Goal: Information Seeking & Learning: Learn about a topic

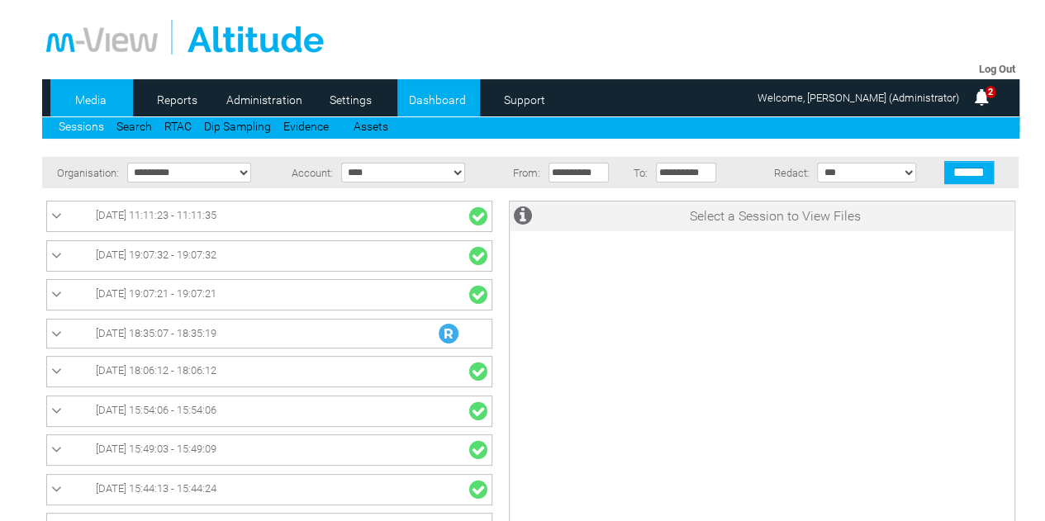
click at [432, 98] on link "Dashboard" at bounding box center [438, 100] width 80 height 25
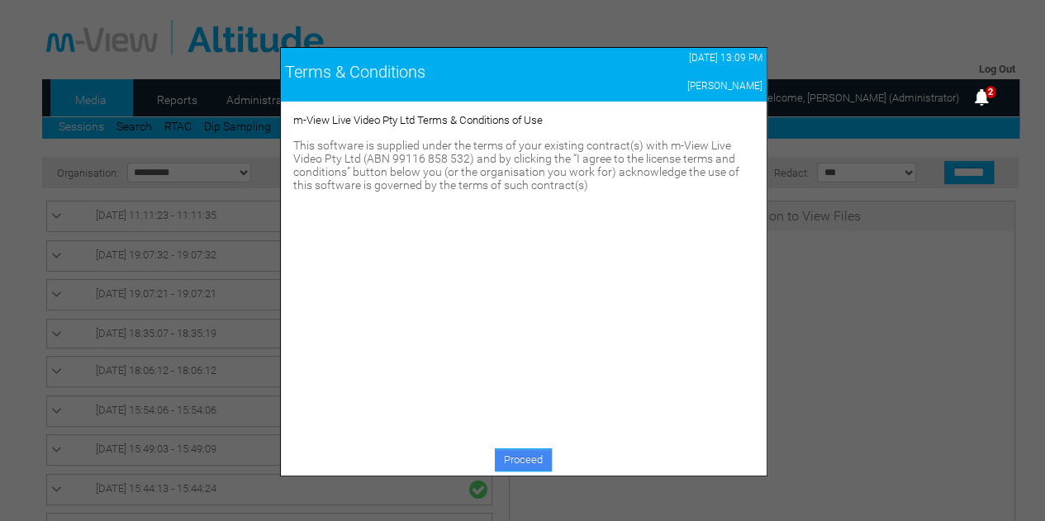
click at [531, 470] on link "Proceed" at bounding box center [523, 460] width 57 height 23
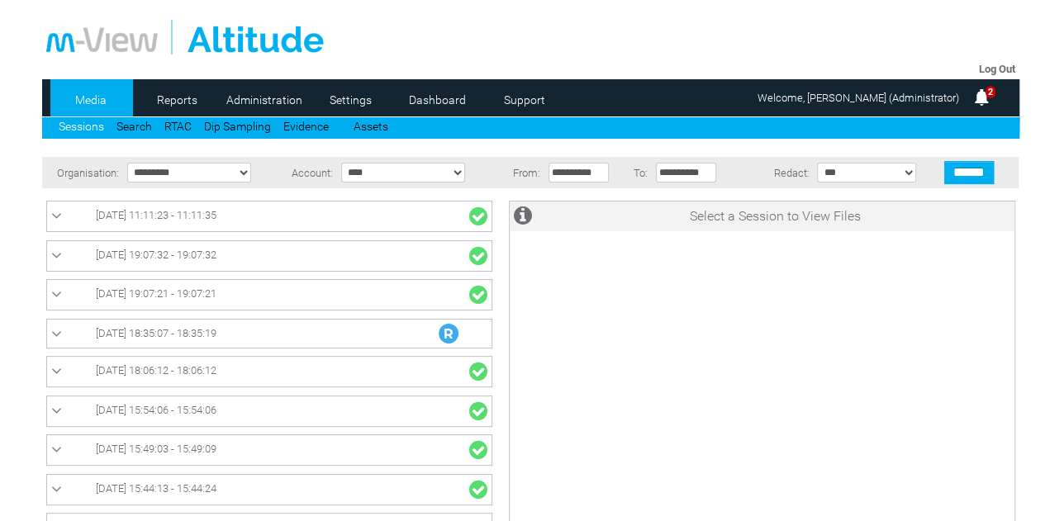
click at [426, 98] on link "Dashboard" at bounding box center [438, 100] width 80 height 25
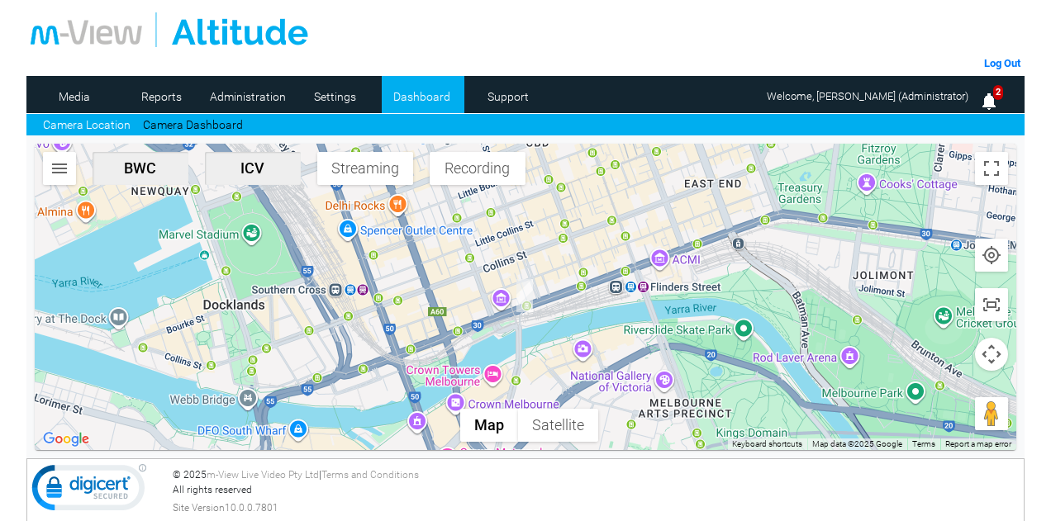
click at [275, 168] on span "ICV" at bounding box center [253, 168] width 83 height 17
click at [429, 100] on link "Dashboard" at bounding box center [422, 96] width 80 height 25
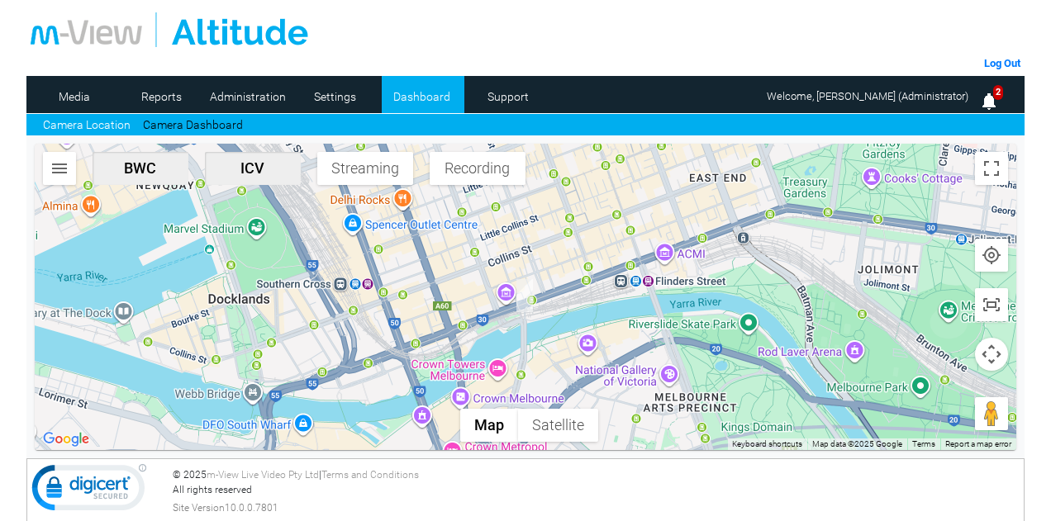
click at [258, 181] on button "ICV" at bounding box center [253, 168] width 96 height 33
click at [53, 163] on img "button" at bounding box center [60, 169] width 20 height 20
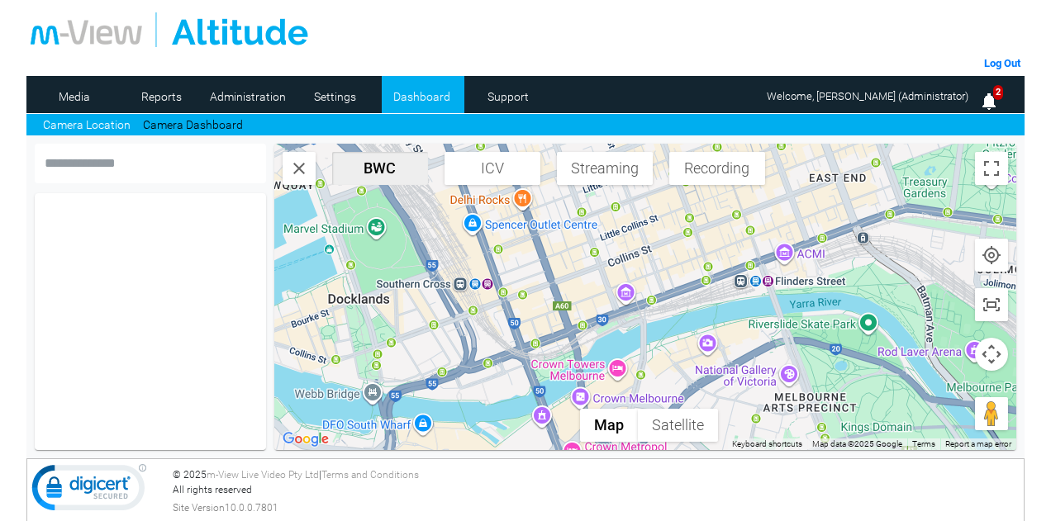
click at [188, 160] on input "text" at bounding box center [150, 164] width 231 height 40
type input "********"
click at [304, 171] on img "button" at bounding box center [299, 169] width 20 height 20
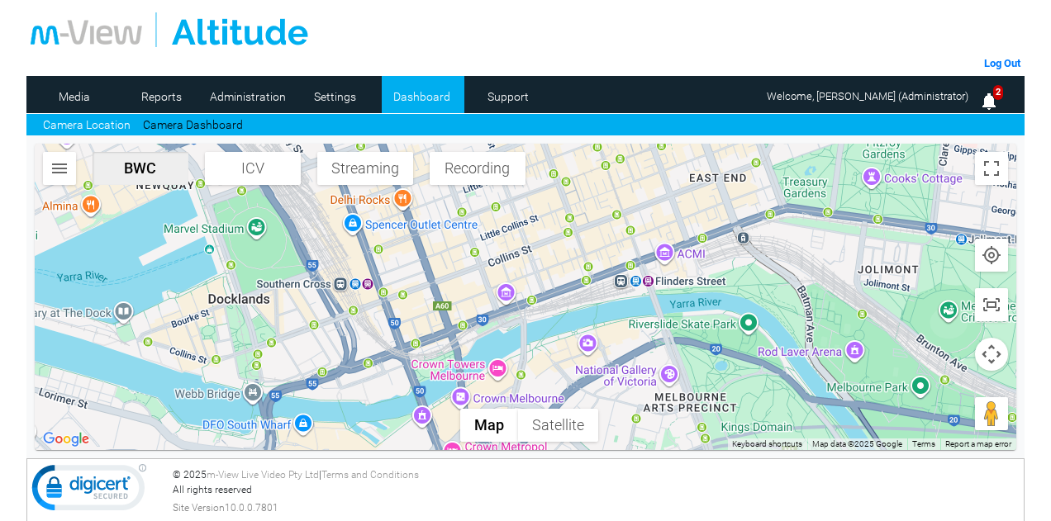
click at [476, 169] on span "Recording" at bounding box center [477, 168] width 83 height 17
click at [209, 122] on link "Camera Dashboard" at bounding box center [193, 125] width 100 height 17
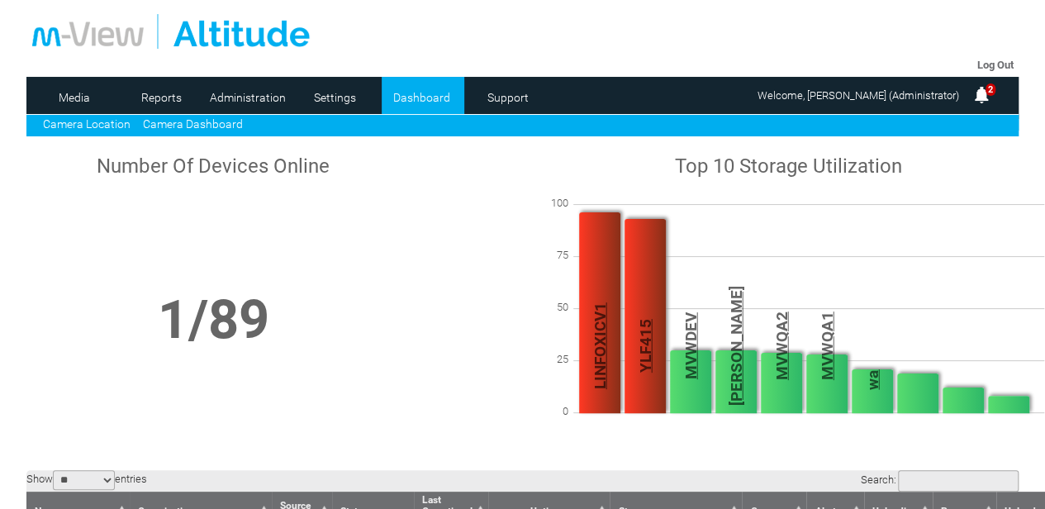
click at [101, 125] on link "Camera Location" at bounding box center [87, 123] width 88 height 13
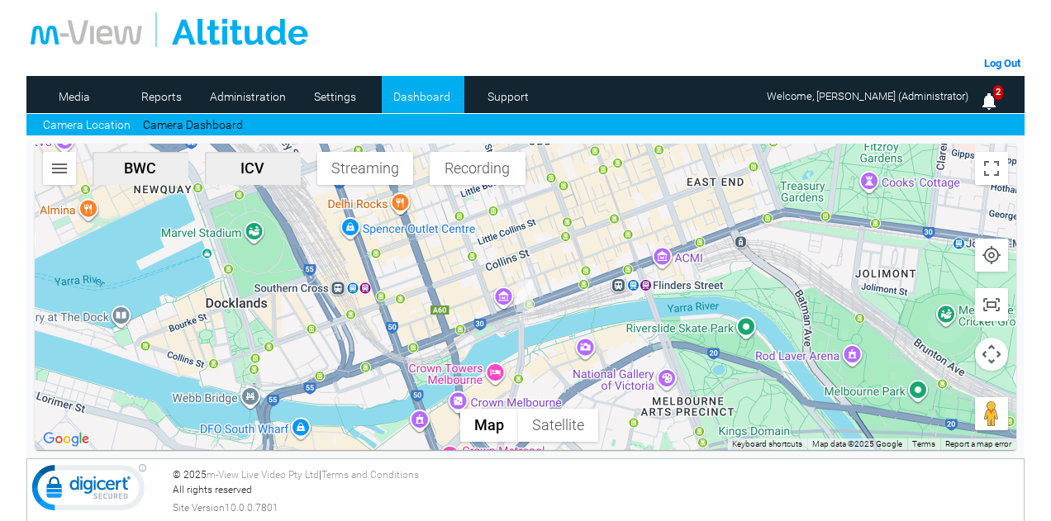
click at [274, 165] on span "ICV" at bounding box center [253, 168] width 83 height 17
click at [486, 164] on span "Recording" at bounding box center [477, 168] width 83 height 17
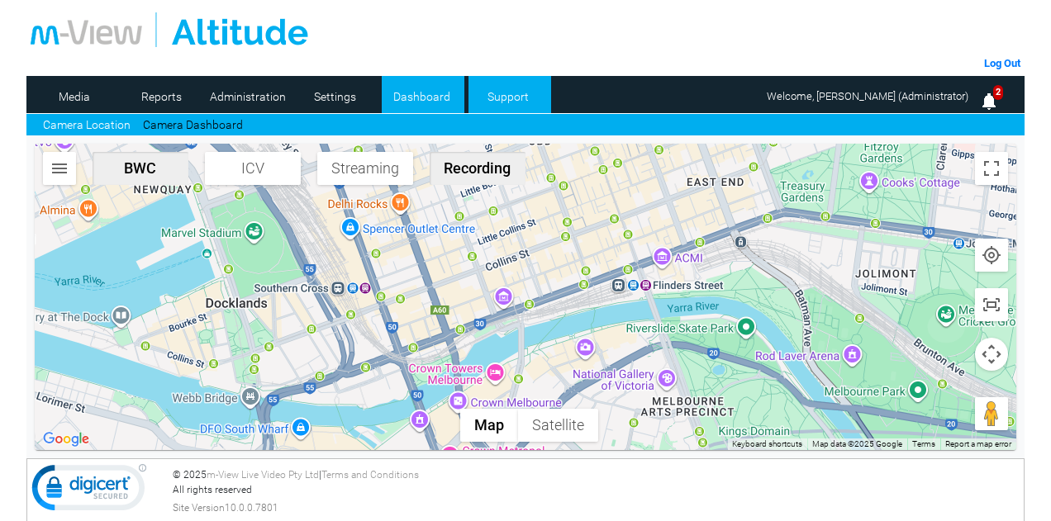
click at [496, 92] on link "Support" at bounding box center [509, 96] width 80 height 25
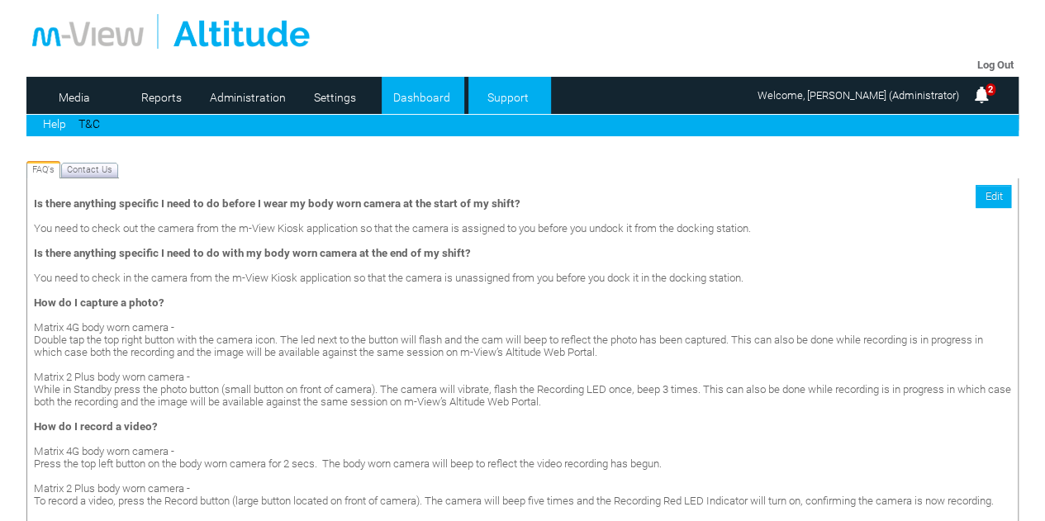
click at [425, 95] on link "Dashboard" at bounding box center [422, 97] width 80 height 25
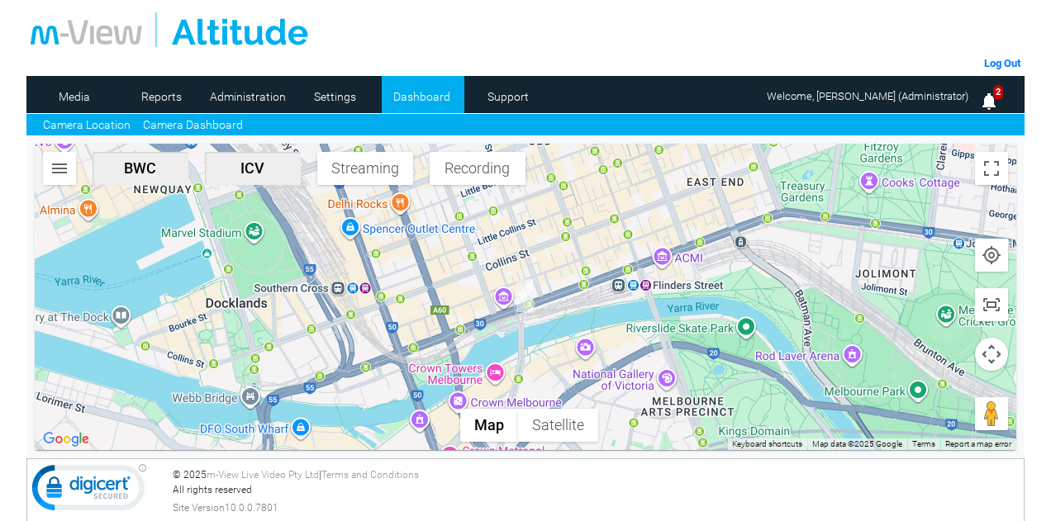
click at [182, 126] on link "Camera Dashboard" at bounding box center [193, 125] width 100 height 17
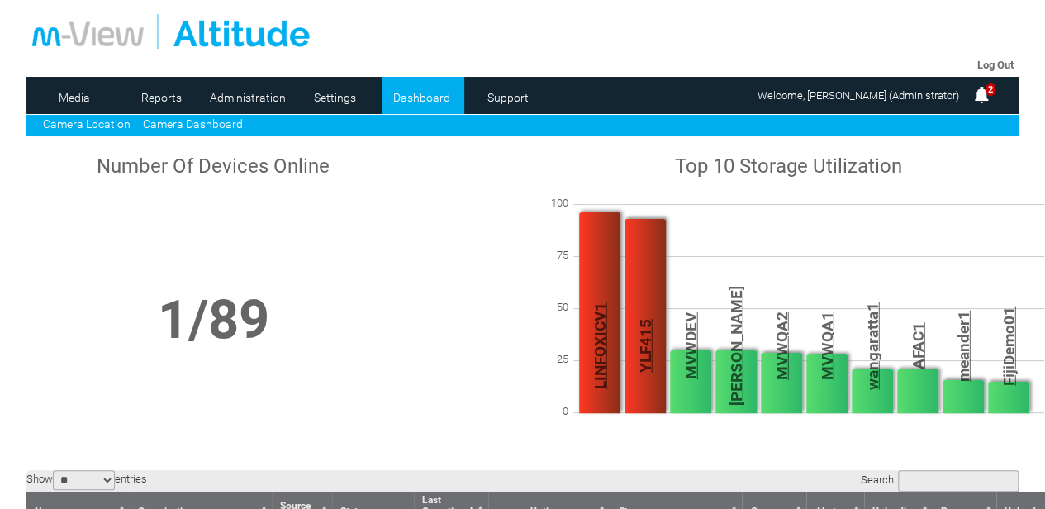
click at [81, 123] on link "Camera Location" at bounding box center [87, 123] width 88 height 13
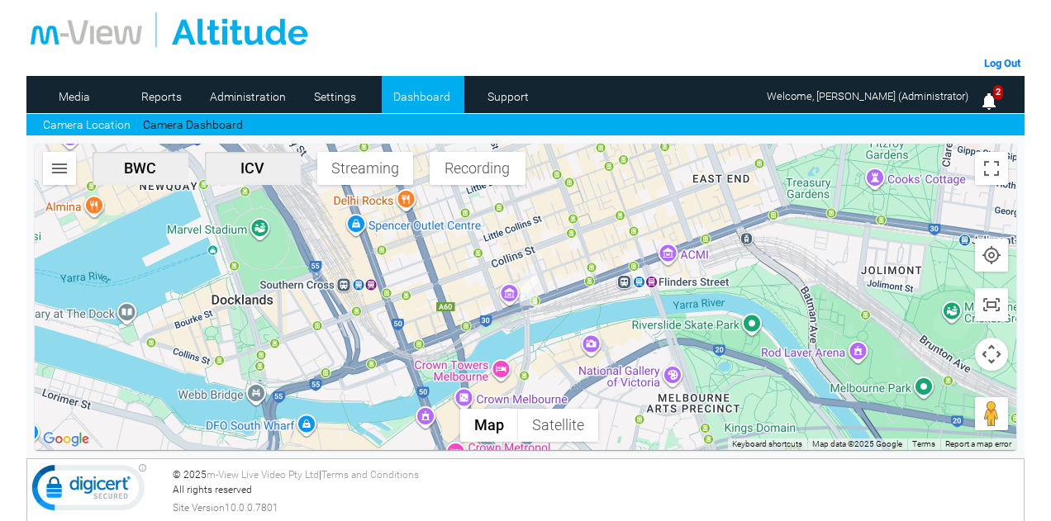
click at [528, 287] on img "YLF415" at bounding box center [529, 289] width 17 height 33
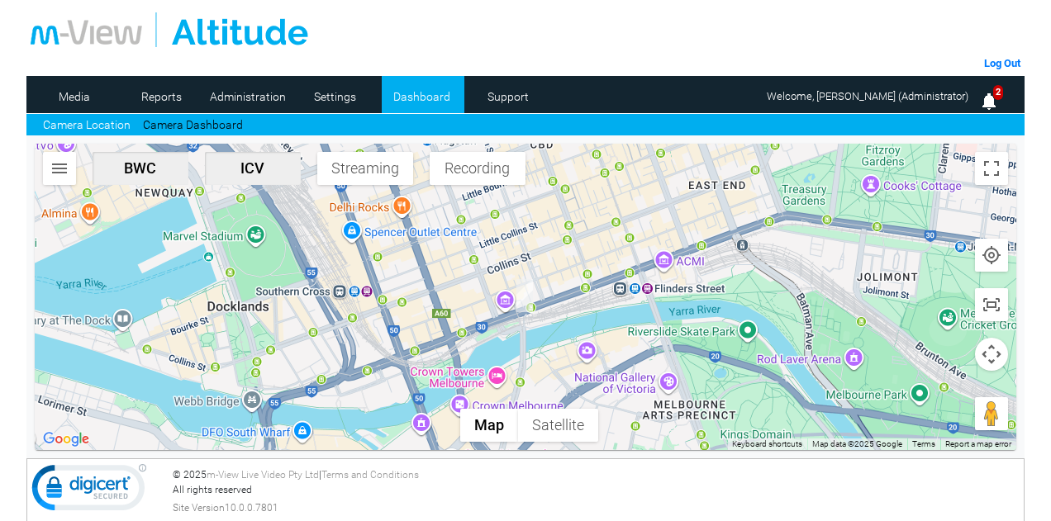
click at [369, 174] on span "Streaming" at bounding box center [365, 168] width 83 height 17
click at [92, 98] on link "Media" at bounding box center [75, 96] width 80 height 25
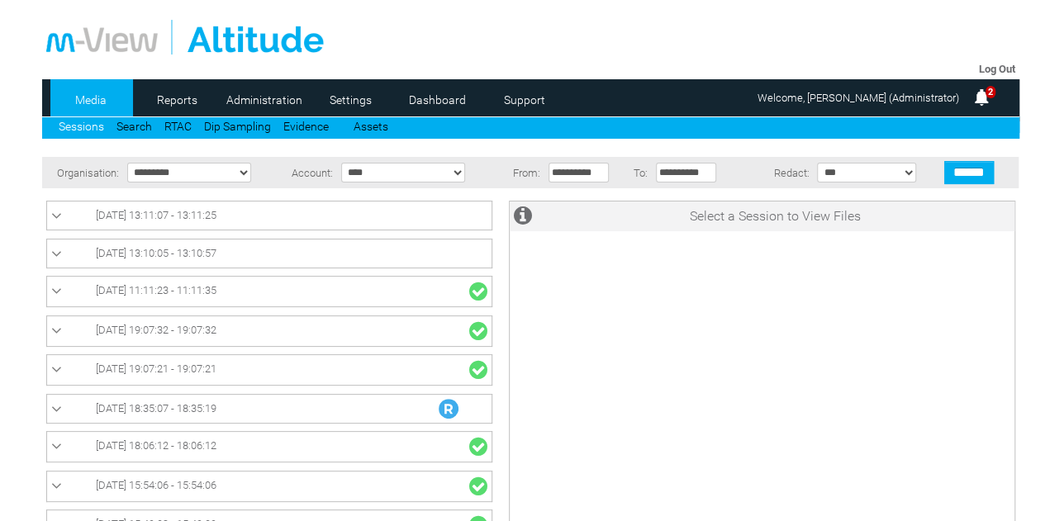
click at [73, 124] on link "Sessions" at bounding box center [81, 126] width 45 height 13
click at [165, 250] on span "[DATE] 13:10:05 - 13:10:57" at bounding box center [156, 253] width 121 height 12
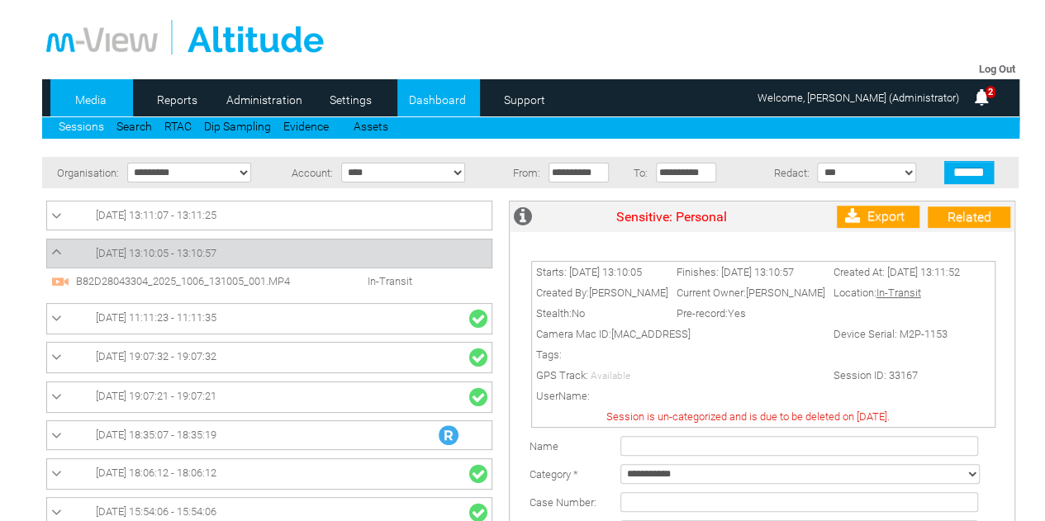
scroll to position [83, 0]
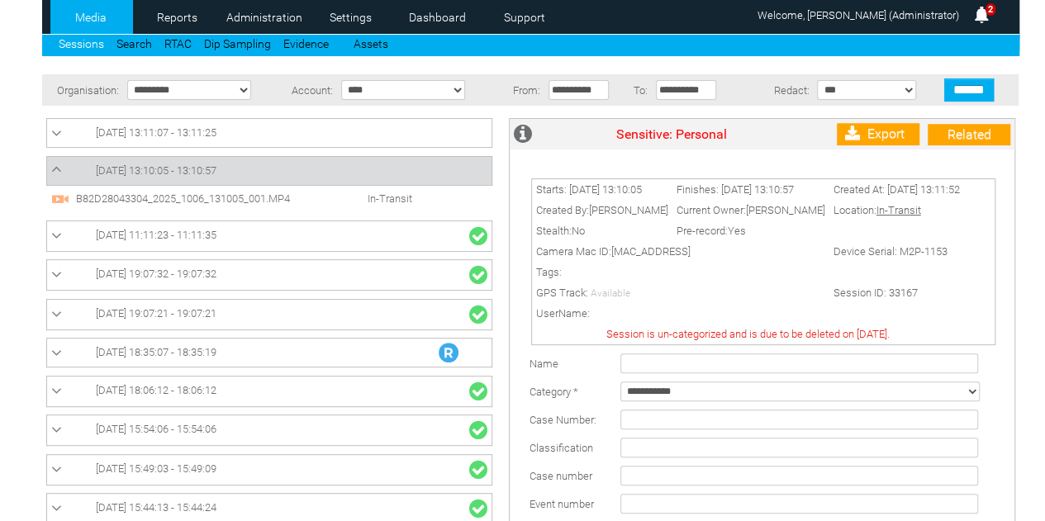
click at [219, 201] on span "B82D28043304_2025_1006_131005_001.MP4" at bounding box center [198, 199] width 252 height 12
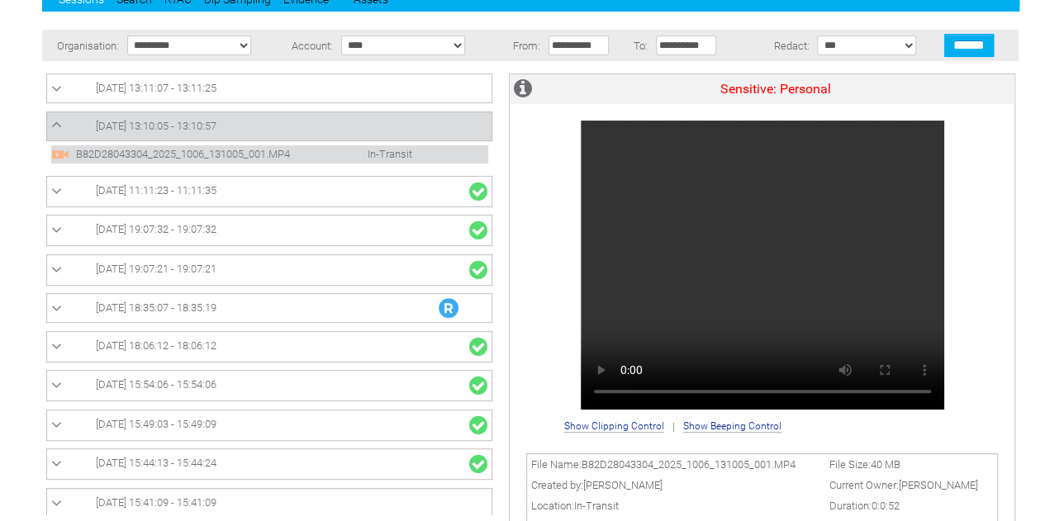
scroll to position [165, 0]
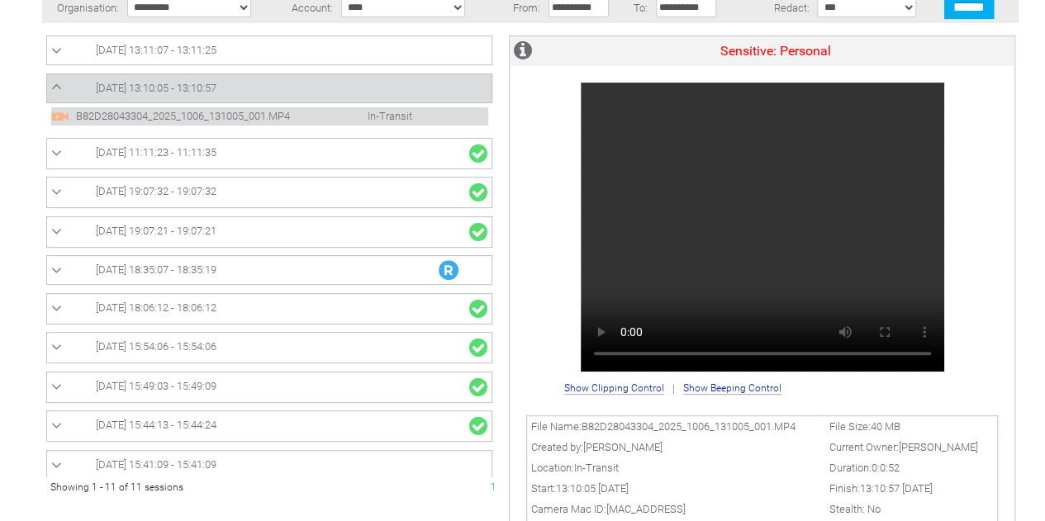
click at [217, 55] on span "[DATE] 13:11:07 - 13:11:25" at bounding box center [156, 50] width 121 height 12
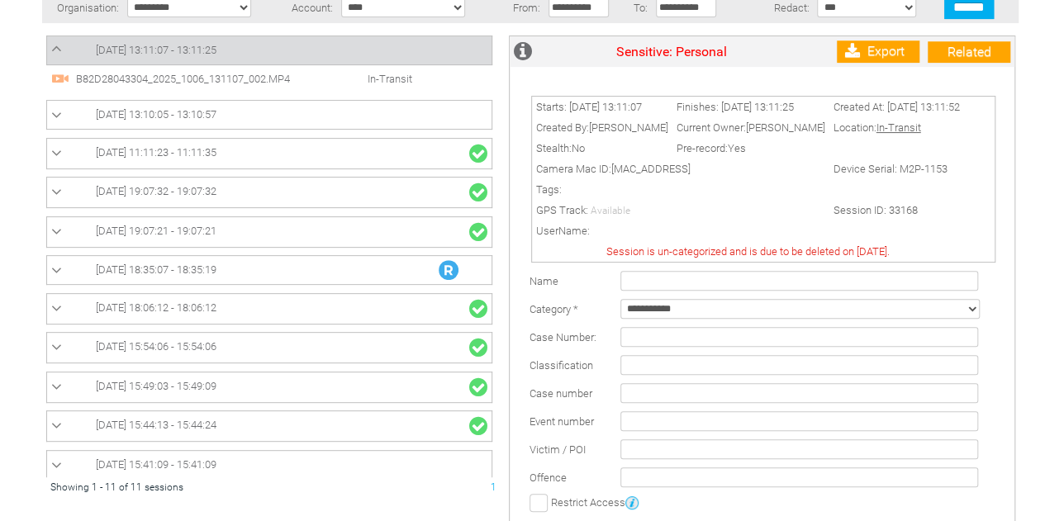
scroll to position [0, 0]
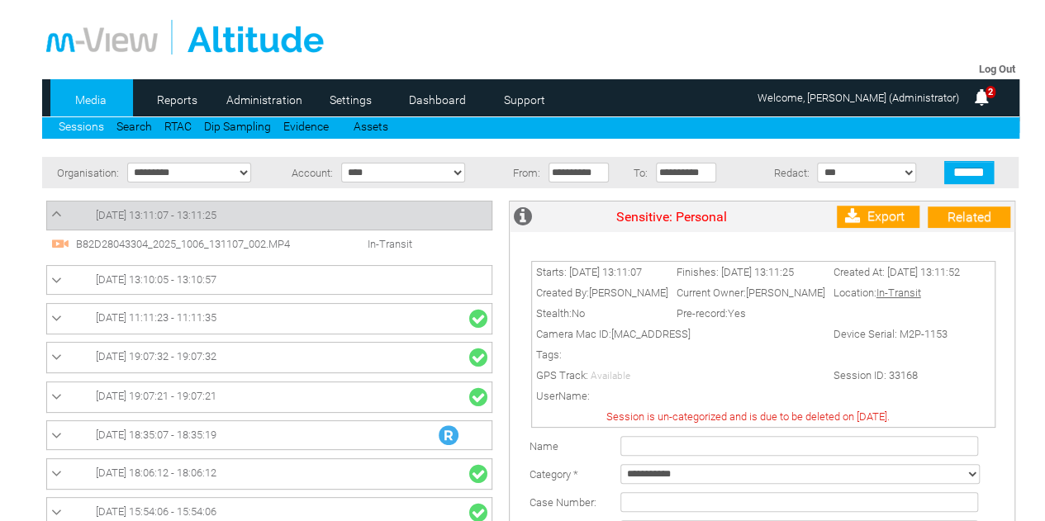
click at [238, 244] on span "B82D28043304_2025_1006_131107_002.MP4" at bounding box center [198, 244] width 252 height 12
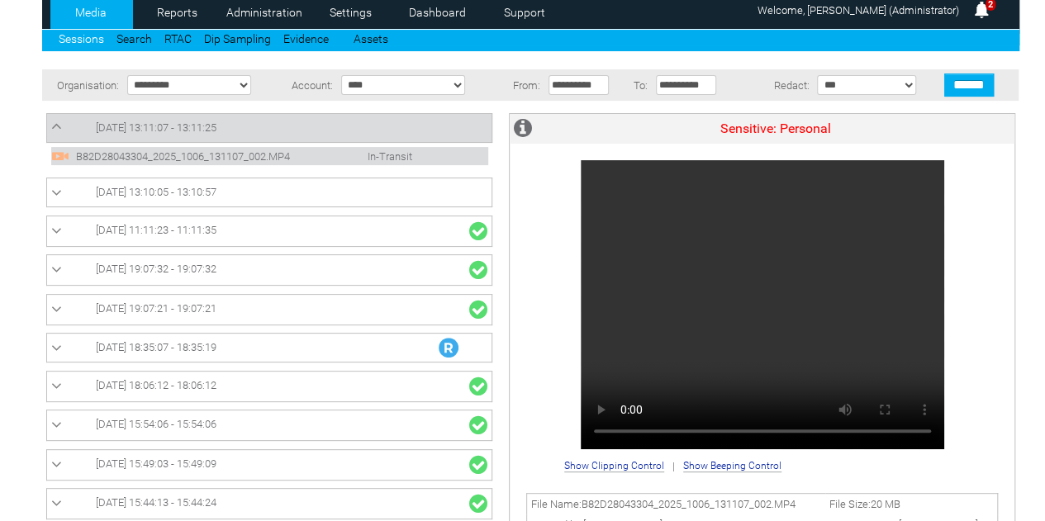
scroll to position [165, 0]
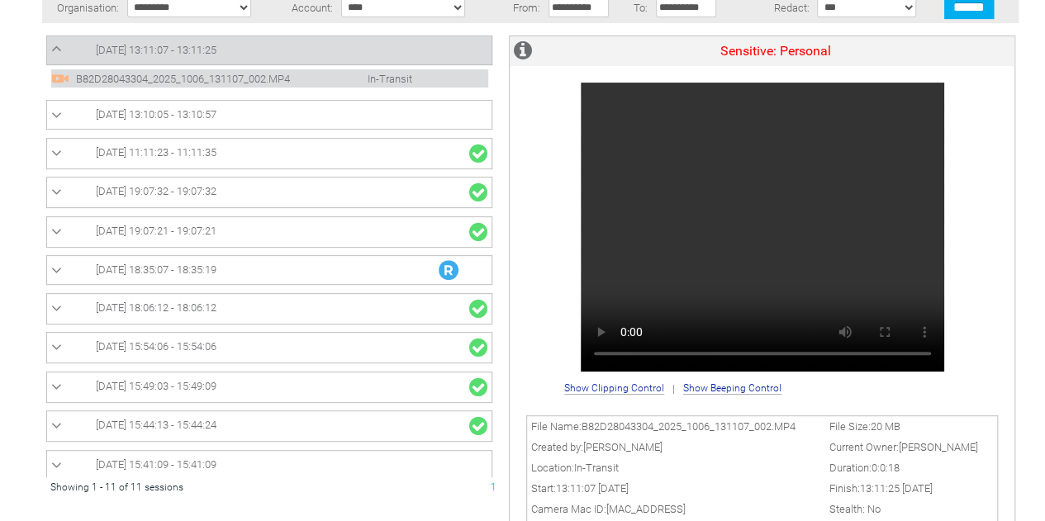
click at [169, 44] on span "06/10/2025 13:11:07 - 13:11:25" at bounding box center [156, 50] width 121 height 12
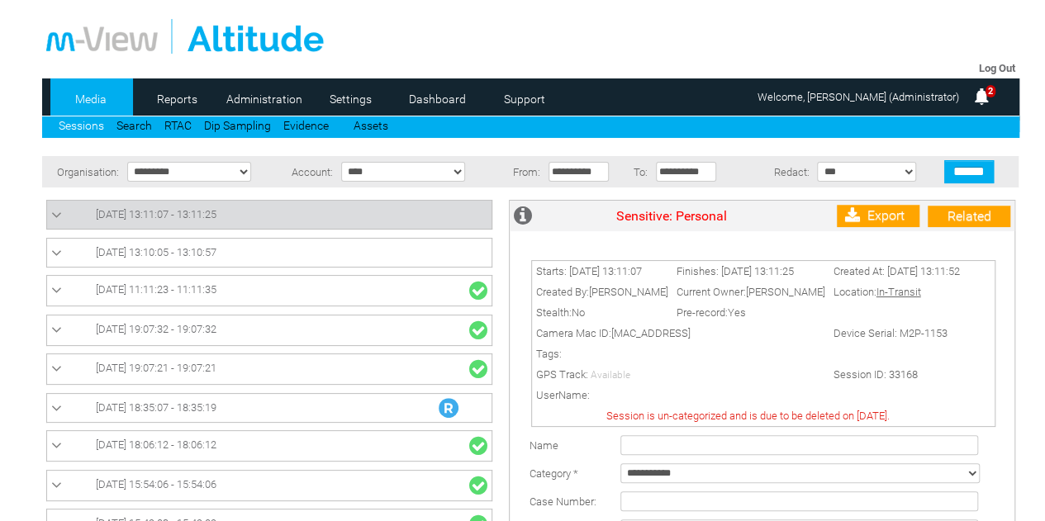
scroll to position [248, 0]
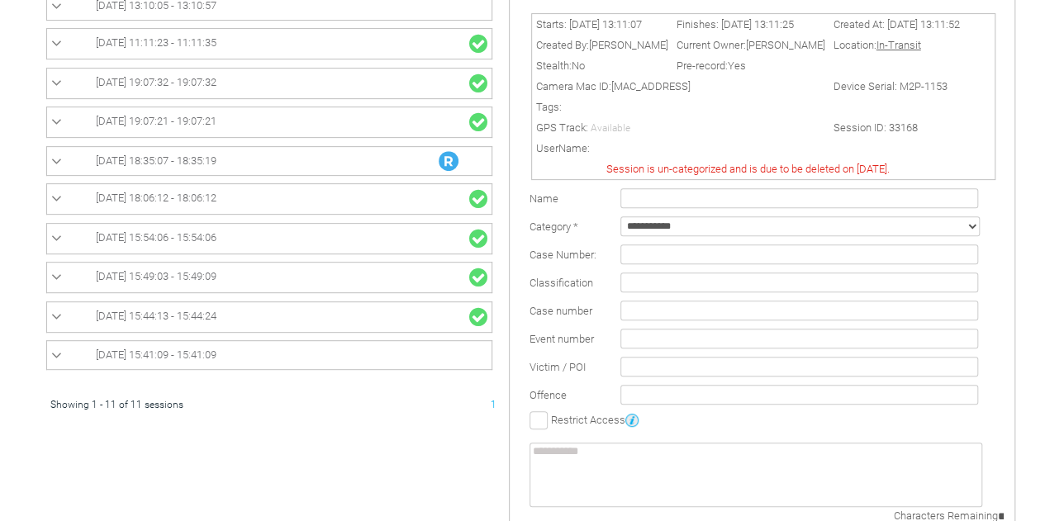
click at [714, 236] on select "**********" at bounding box center [801, 227] width 360 height 20
select select "*"
click at [621, 221] on select "**********" at bounding box center [801, 227] width 360 height 20
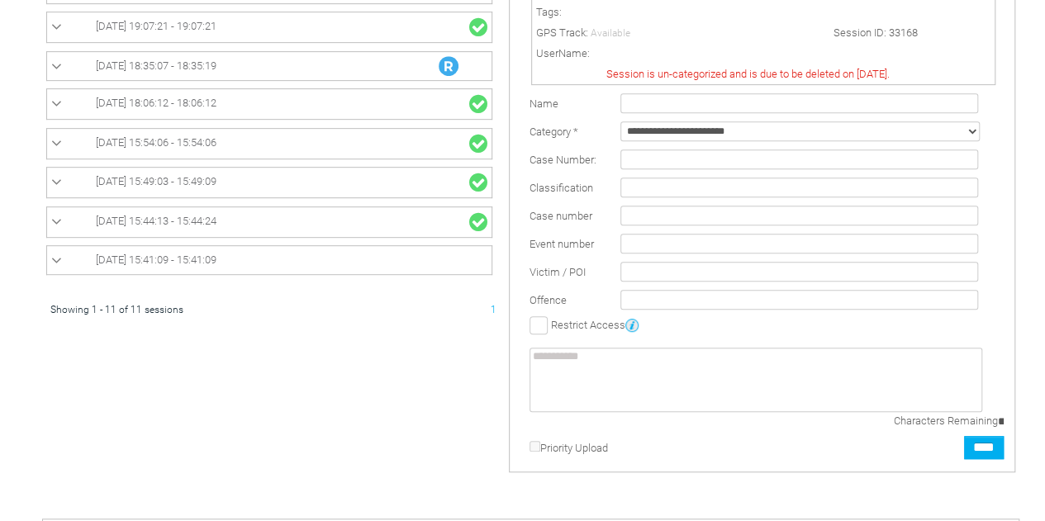
scroll to position [450, 0]
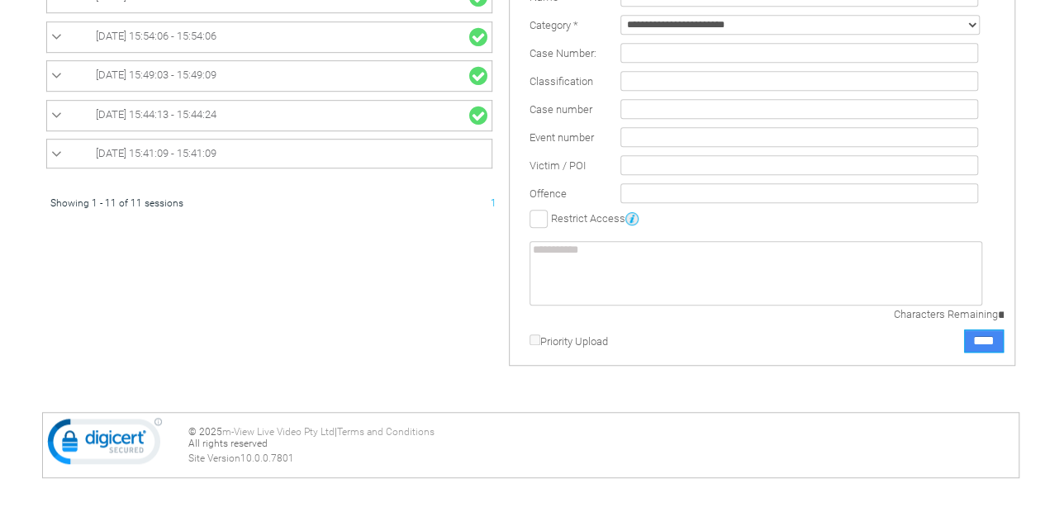
click at [980, 340] on input "****" at bounding box center [984, 341] width 40 height 23
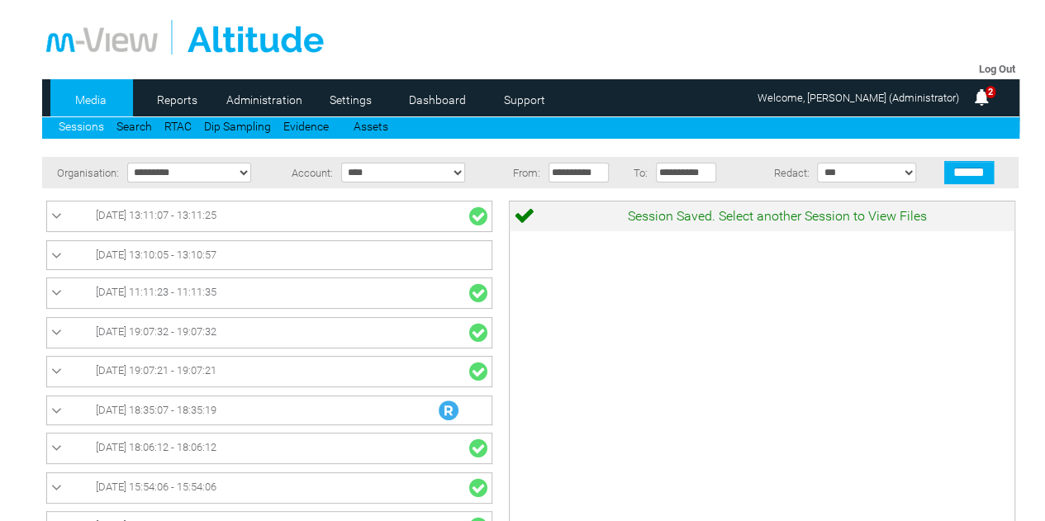
click at [169, 260] on span "06/10/2025 13:10:05 - 13:10:57" at bounding box center [156, 255] width 121 height 12
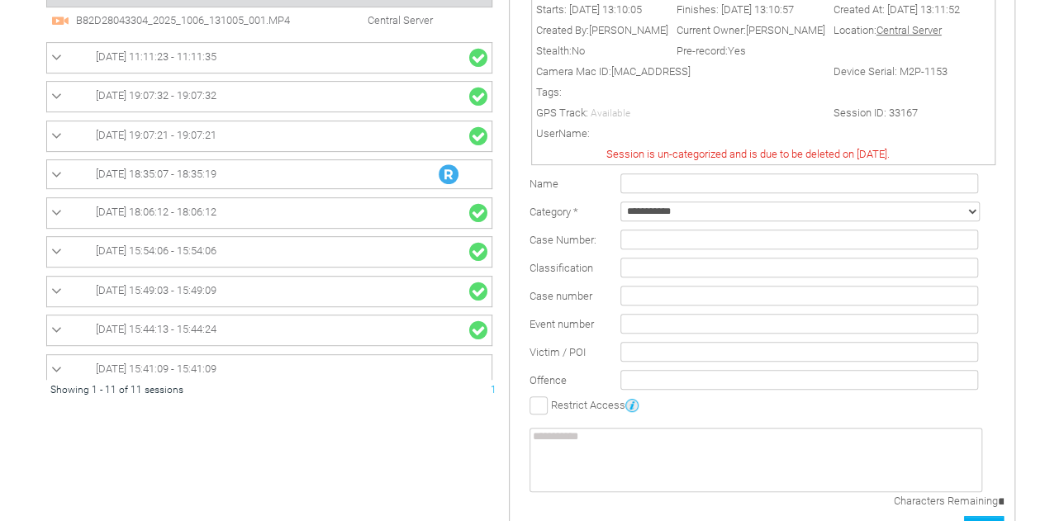
scroll to position [165, 0]
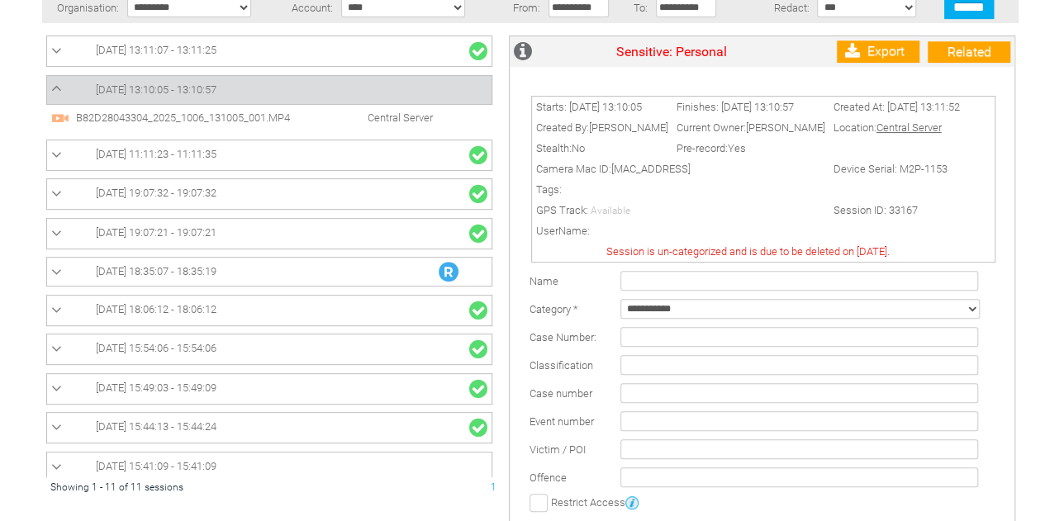
click at [145, 121] on span "B82D28043304_2025_1006_131005_001.MP4" at bounding box center [198, 118] width 252 height 12
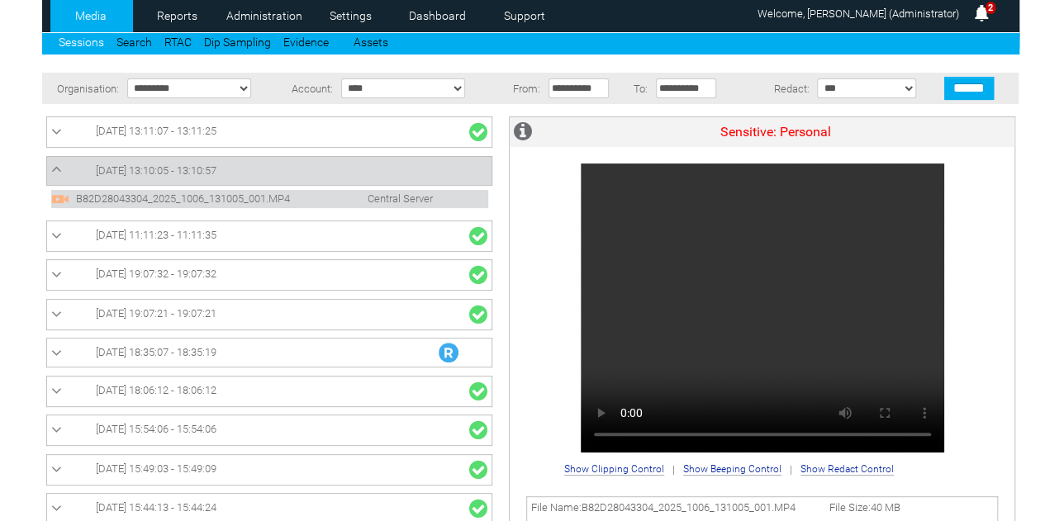
scroll to position [83, 0]
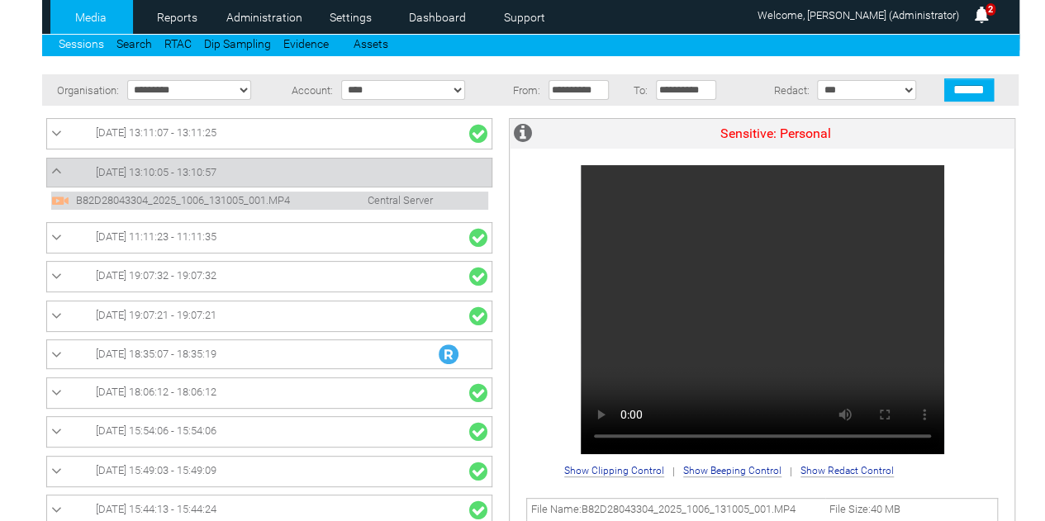
click at [209, 136] on span "06/10/2025 13:11:07 - 13:11:25" at bounding box center [156, 132] width 121 height 12
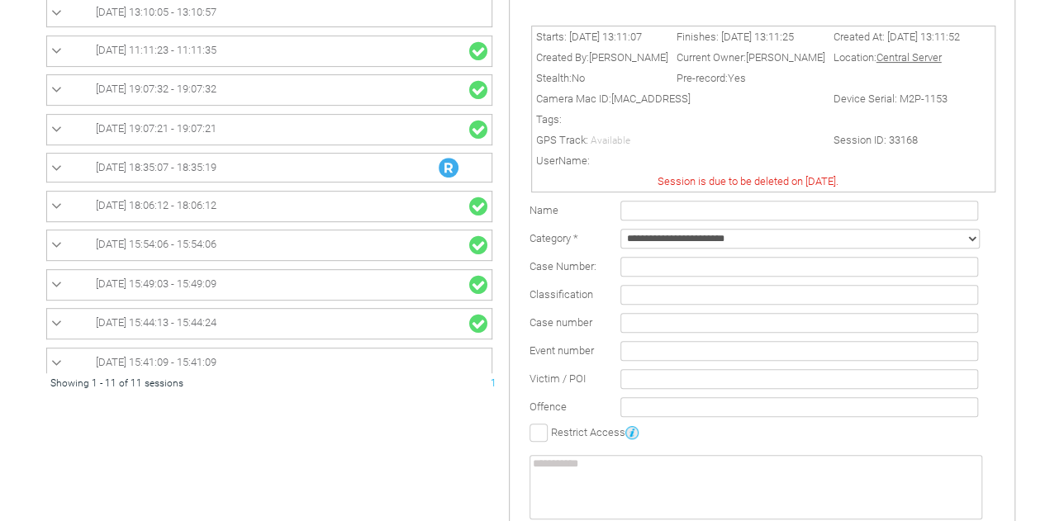
scroll to position [0, 0]
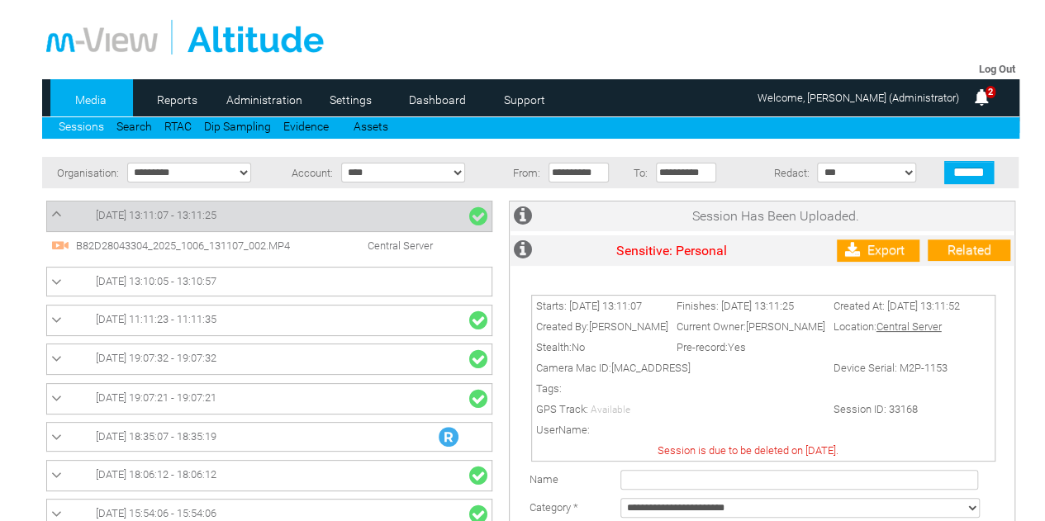
click at [203, 278] on span "06/10/2025 13:10:05 - 13:10:57" at bounding box center [156, 281] width 121 height 12
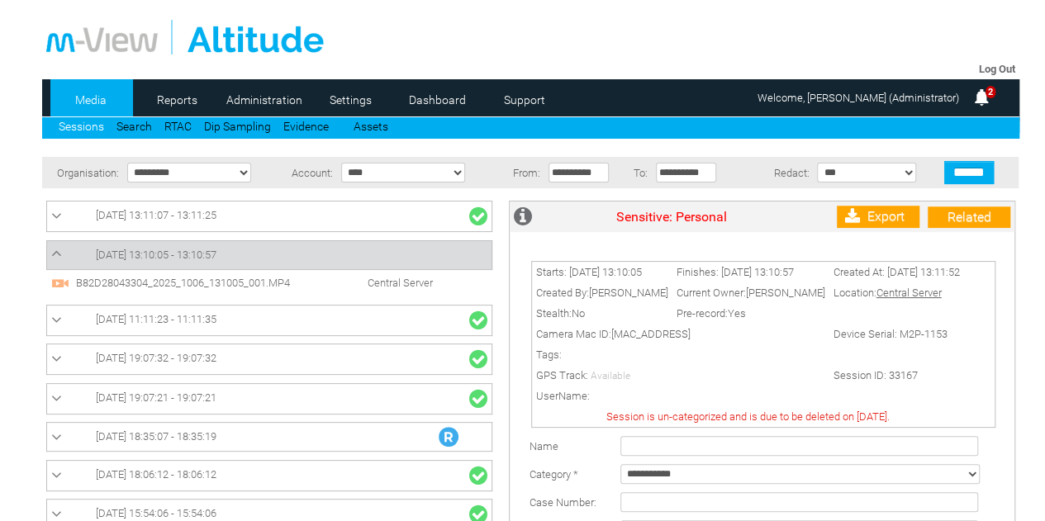
click at [268, 281] on span "B82D28043304_2025_1006_131005_001.MP4" at bounding box center [198, 283] width 252 height 12
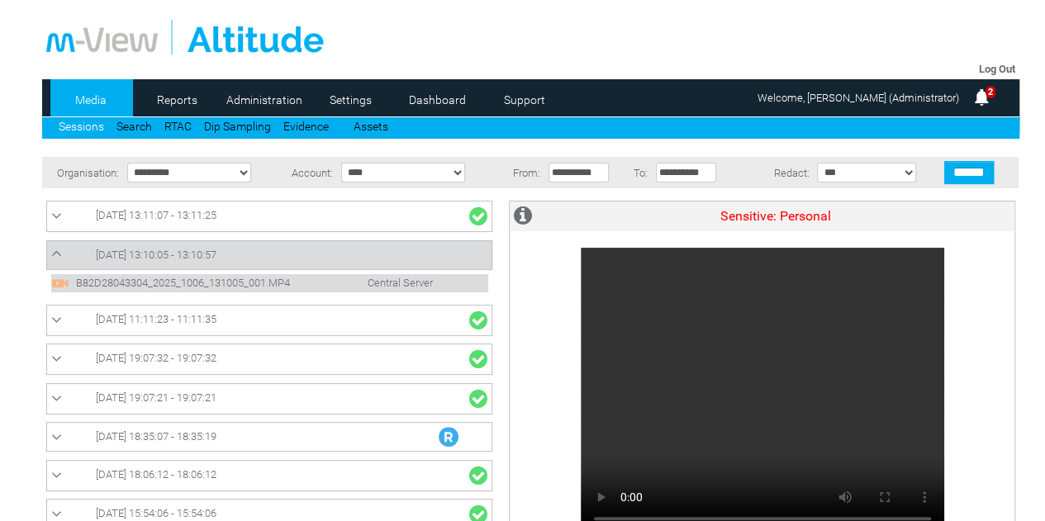
scroll to position [83, 0]
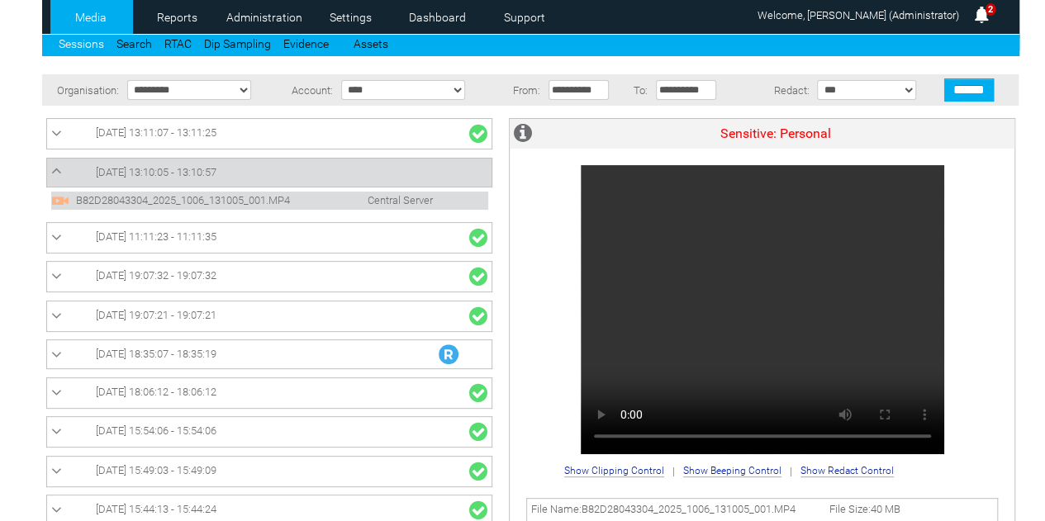
click at [215, 168] on span "[DATE] 13:10:05 - 13:10:57" at bounding box center [156, 172] width 121 height 12
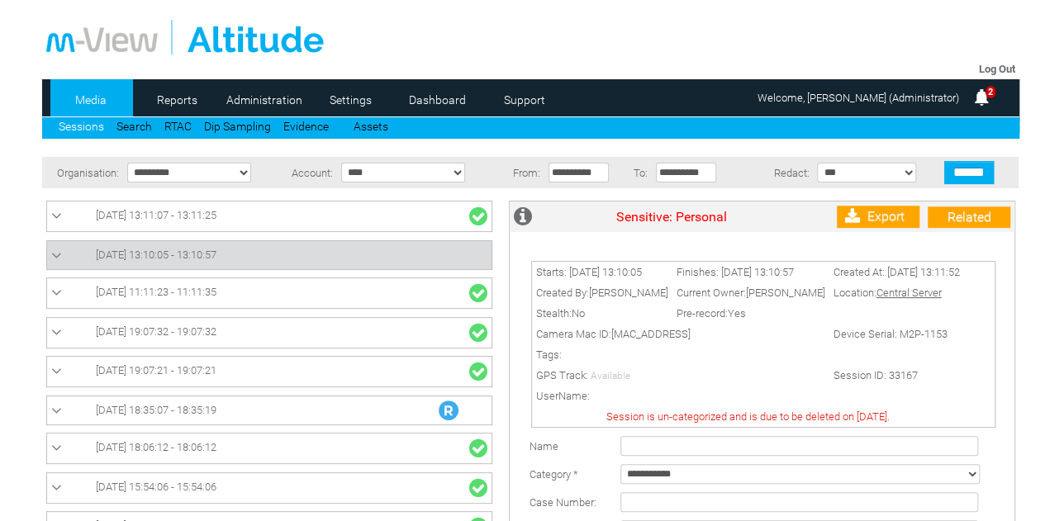
scroll to position [248, 0]
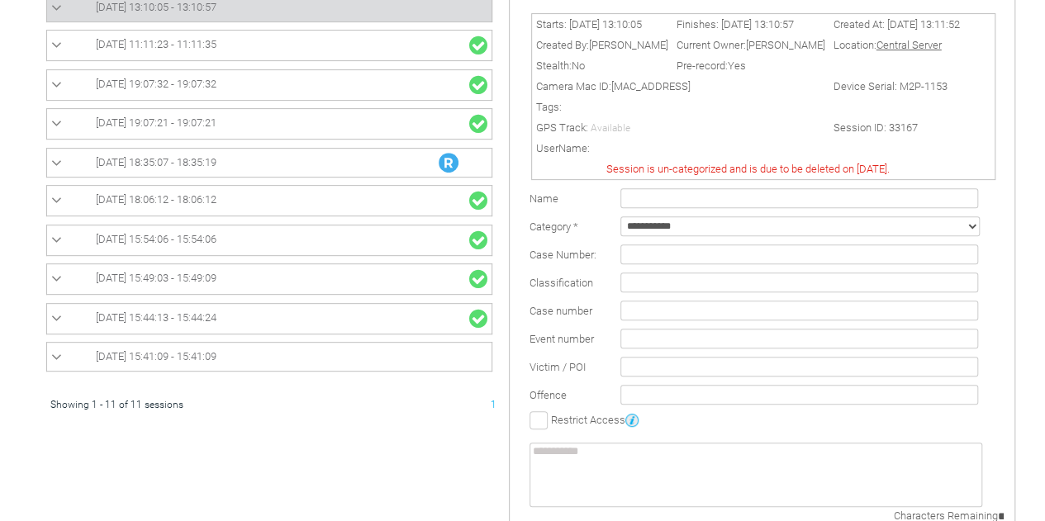
click at [661, 234] on select "**********" at bounding box center [801, 227] width 360 height 20
select select "*"
click at [621, 221] on select "**********" at bounding box center [801, 227] width 360 height 20
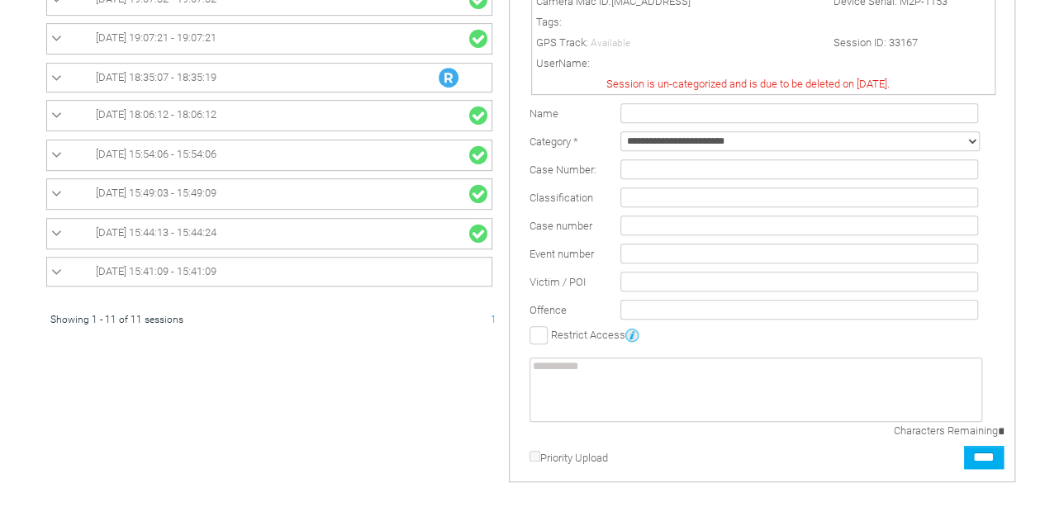
scroll to position [413, 0]
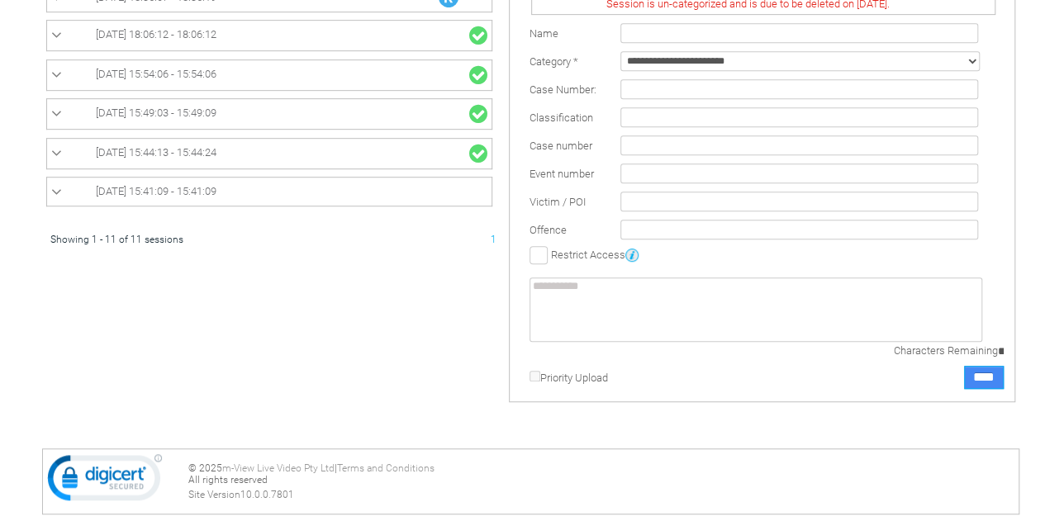
click at [982, 388] on input "****" at bounding box center [984, 377] width 40 height 23
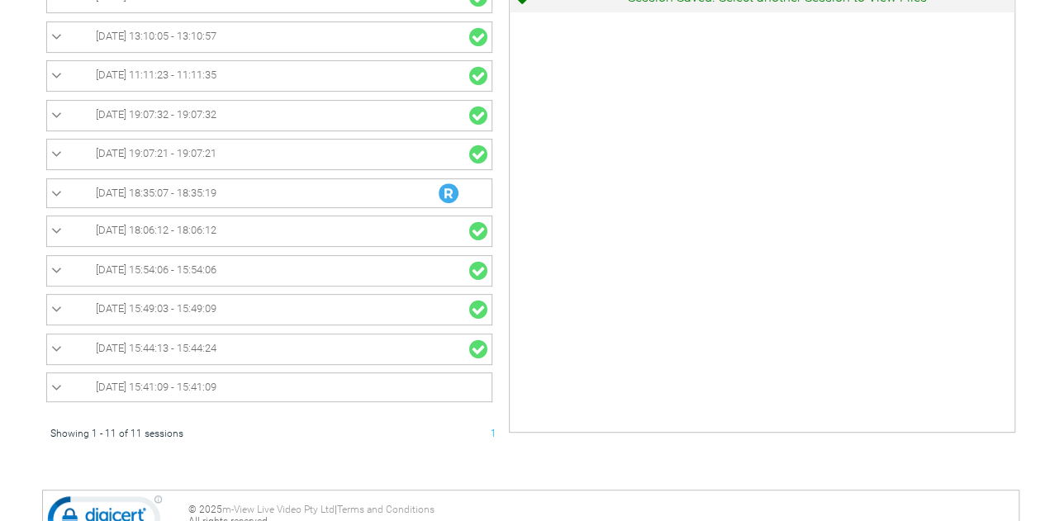
scroll to position [248, 0]
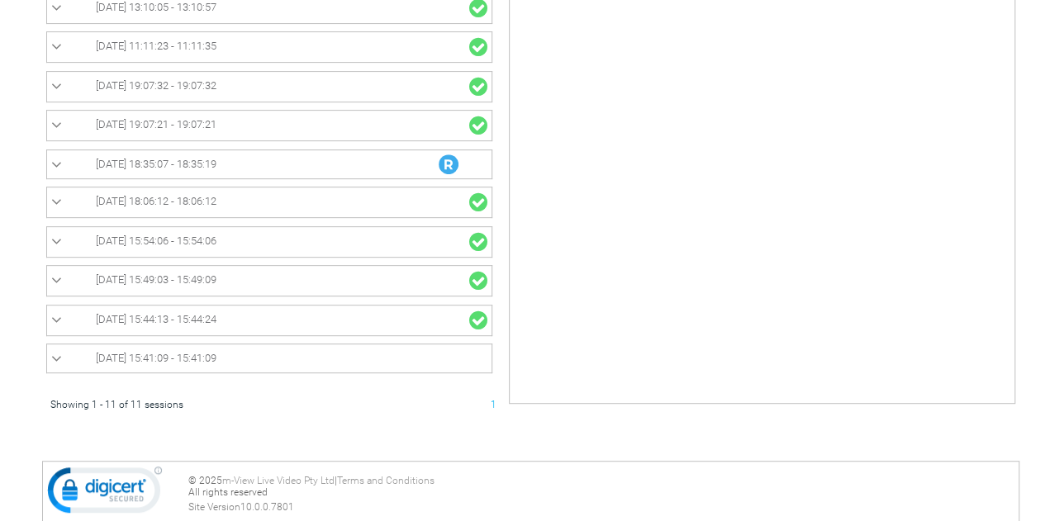
click at [207, 360] on span "03/10/2025 15:41:09 - 15:41:09" at bounding box center [156, 358] width 121 height 12
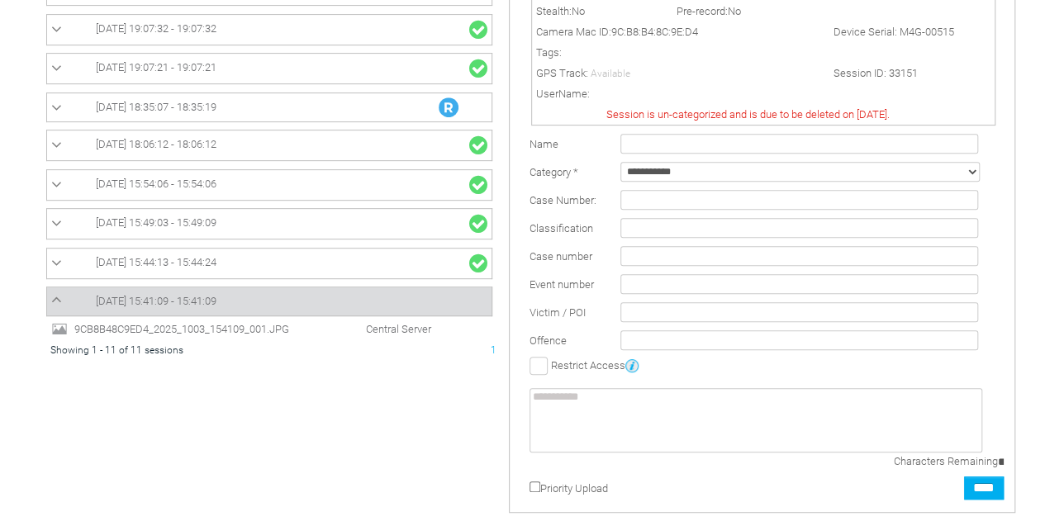
scroll to position [331, 0]
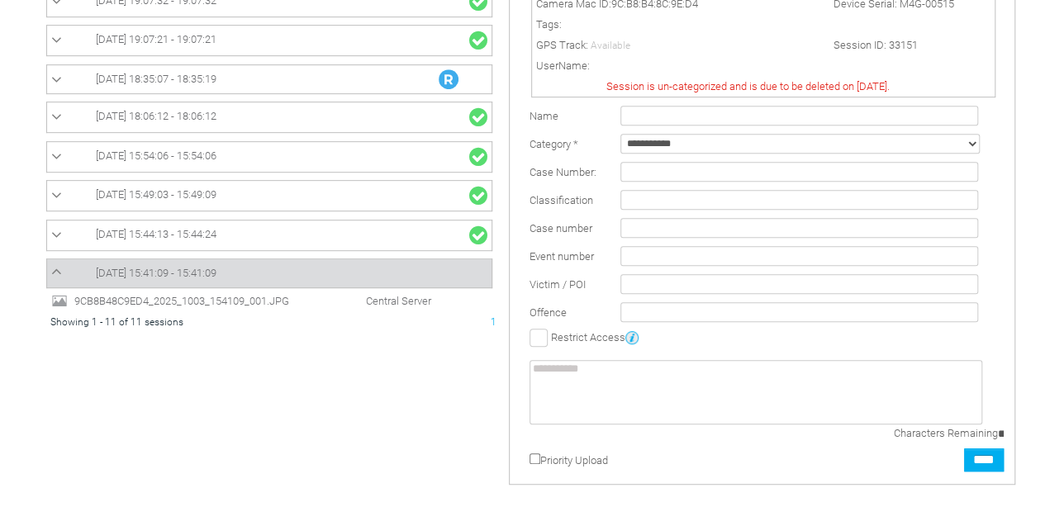
click at [239, 295] on span "9CB8B48C9ED4_2025_1003_154109_001.JPG" at bounding box center [196, 301] width 252 height 12
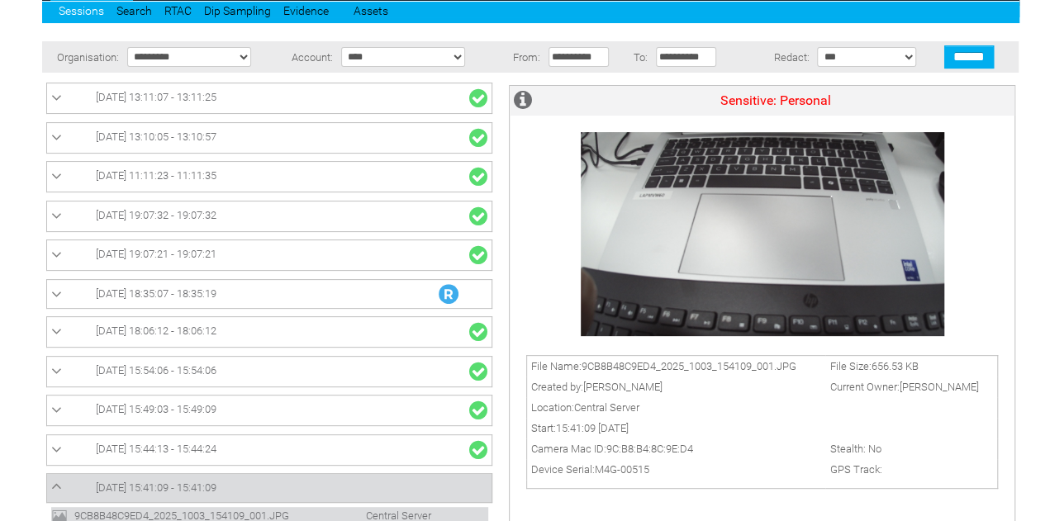
scroll to position [198, 0]
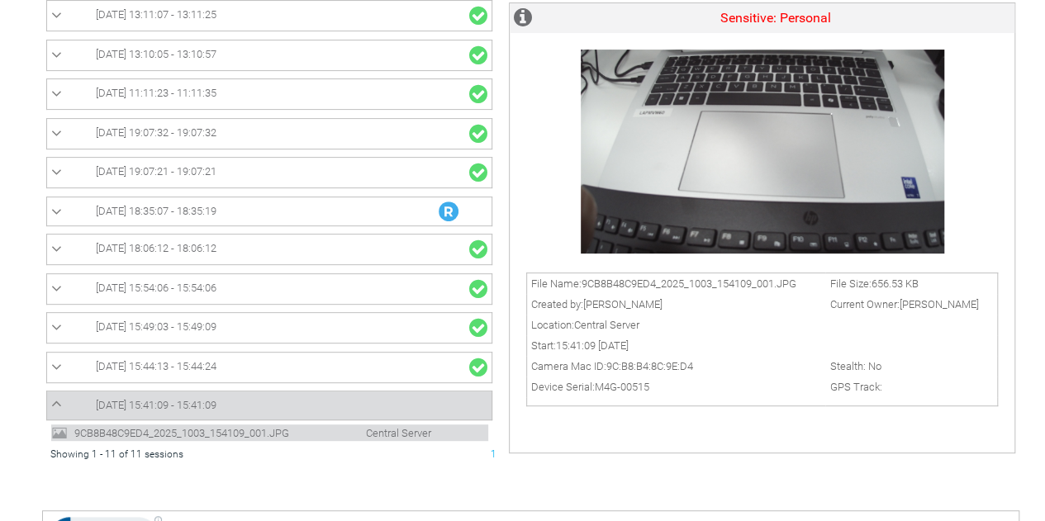
click at [208, 399] on span "03/10/2025 15:41:09 - 15:41:09" at bounding box center [156, 405] width 121 height 12
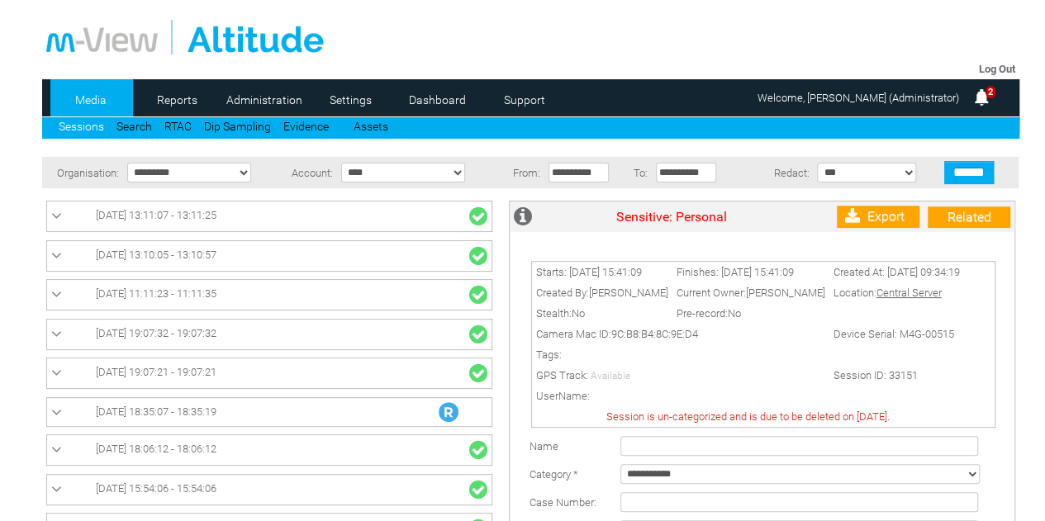
scroll to position [165, 0]
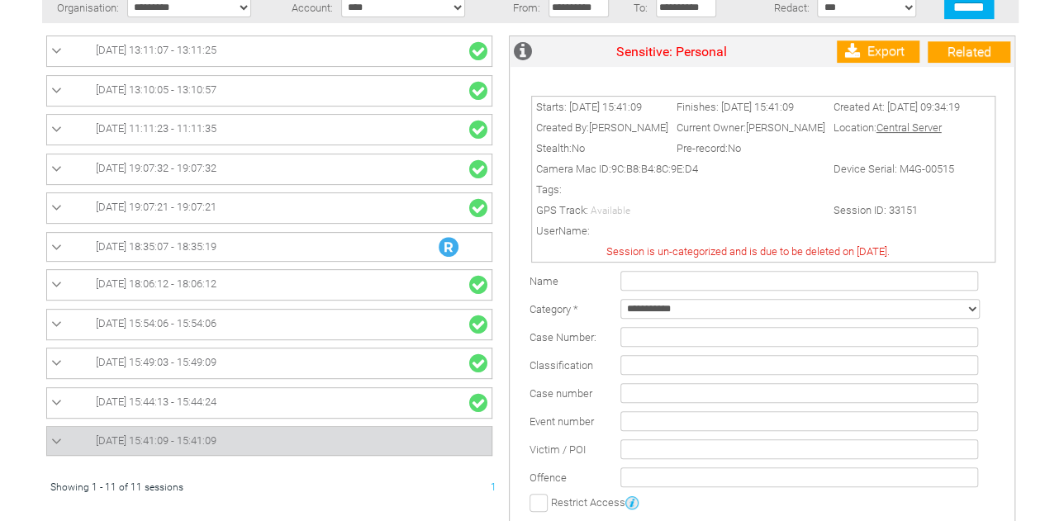
click at [783, 319] on select "**********" at bounding box center [801, 309] width 360 height 20
select select "*"
click at [621, 304] on select "**********" at bounding box center [801, 309] width 360 height 20
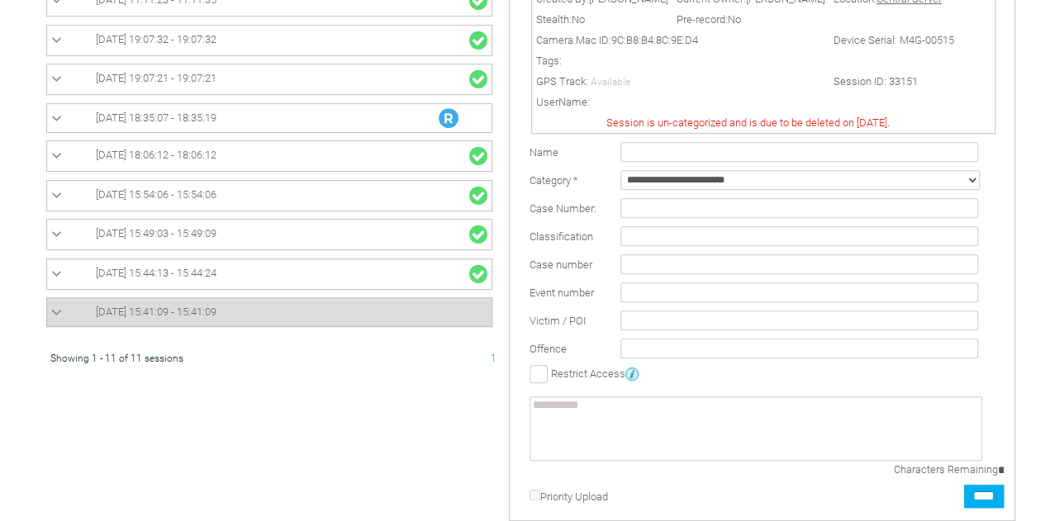
scroll to position [429, 0]
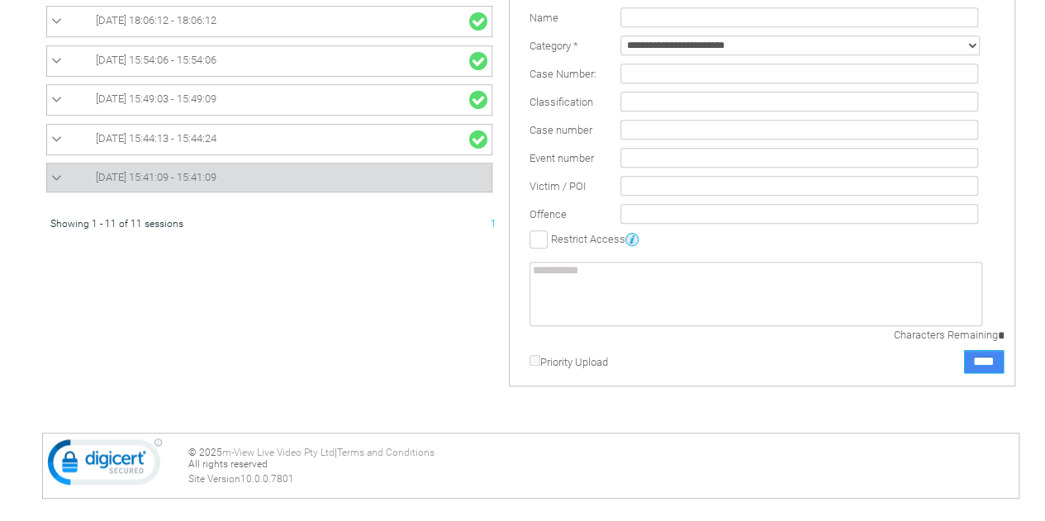
click at [977, 365] on input "****" at bounding box center [984, 361] width 40 height 23
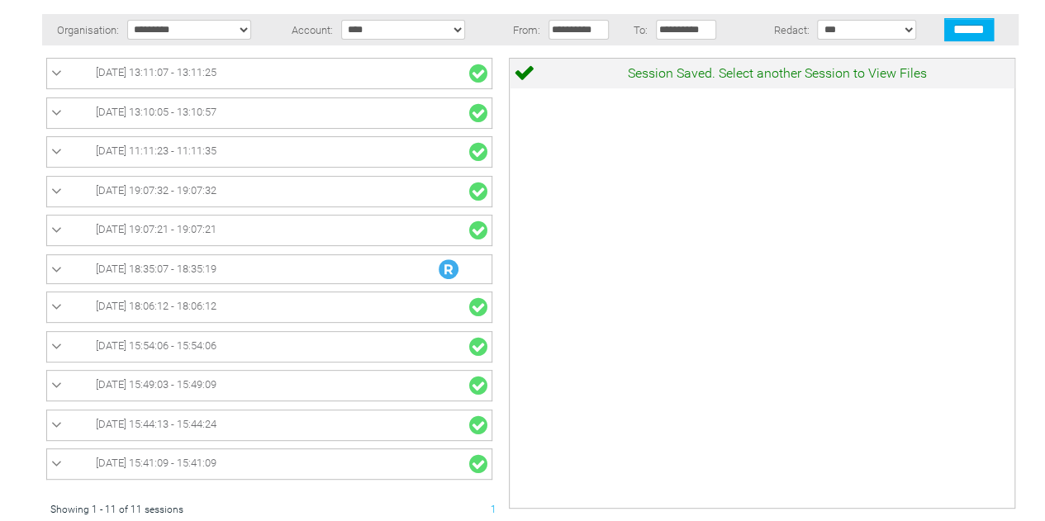
scroll to position [248, 0]
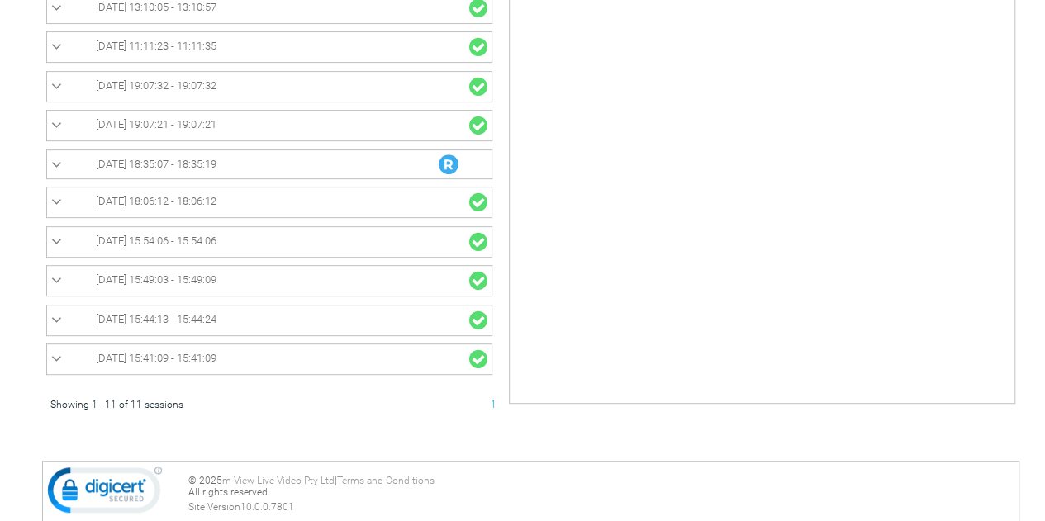
click at [217, 355] on span "03/10/2025 15:41:09 - 15:41:09" at bounding box center [156, 358] width 121 height 12
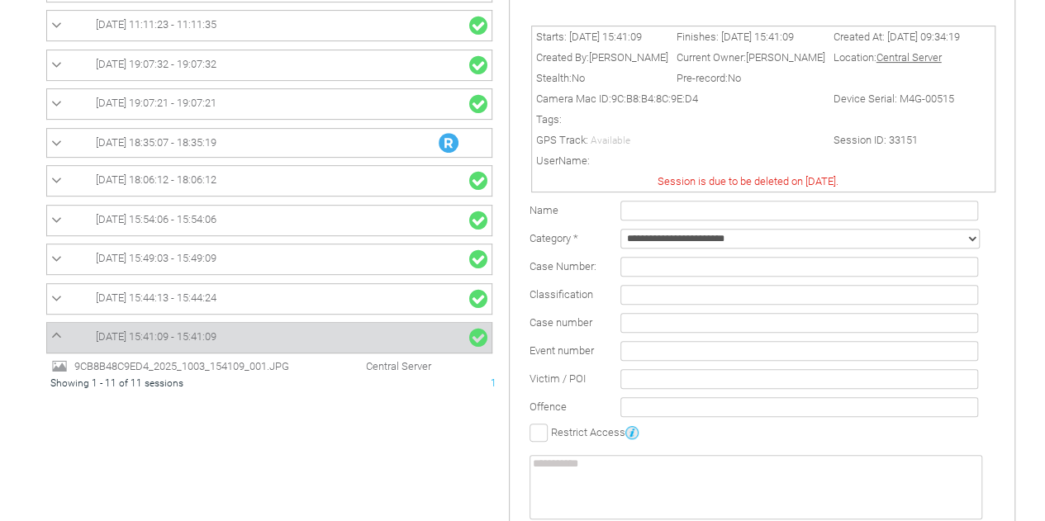
scroll to position [2, 0]
click at [203, 289] on span "03/10/2025 15:44:13 - 15:44:24" at bounding box center [156, 295] width 121 height 12
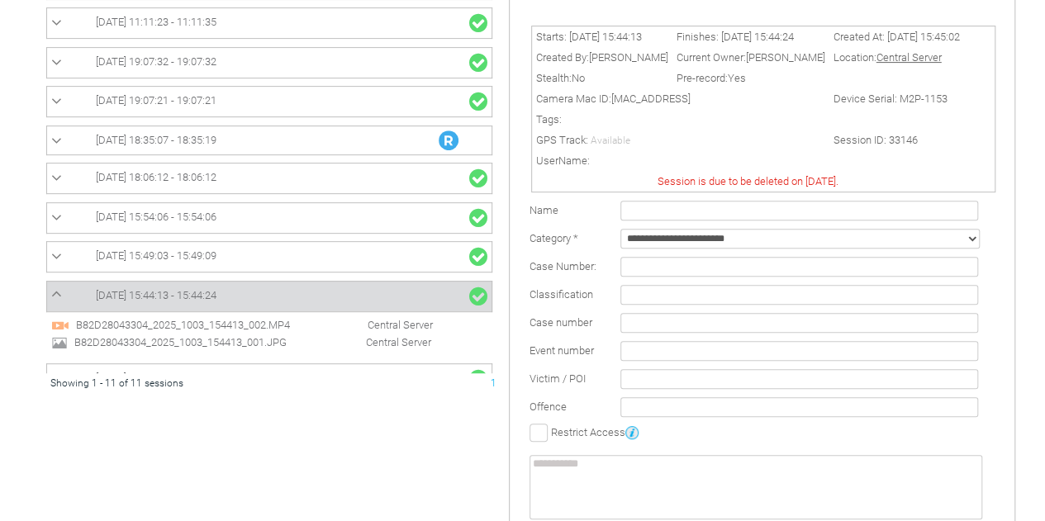
click at [251, 321] on span "B82D28043304_2025_1003_154413_002.MP4" at bounding box center [198, 325] width 252 height 12
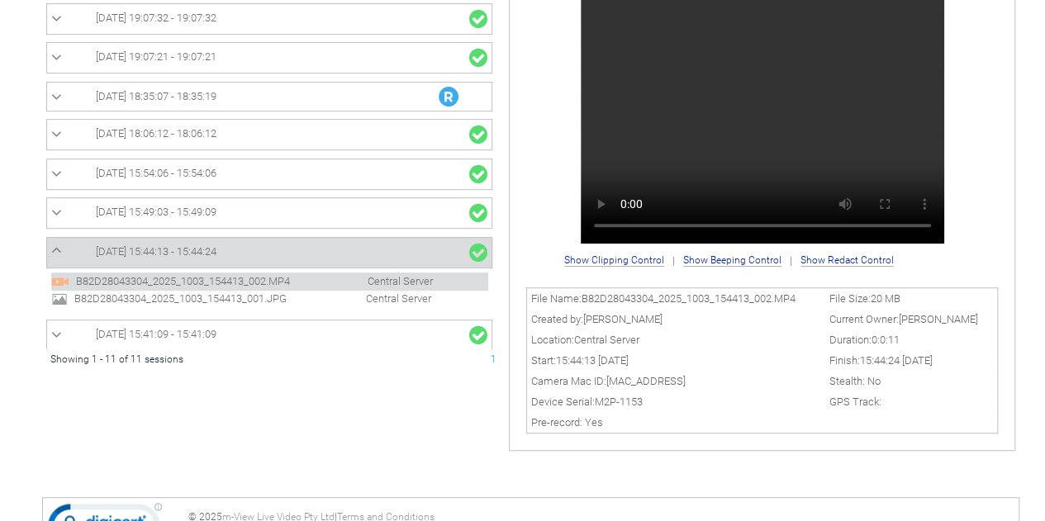
scroll to position [328, 0]
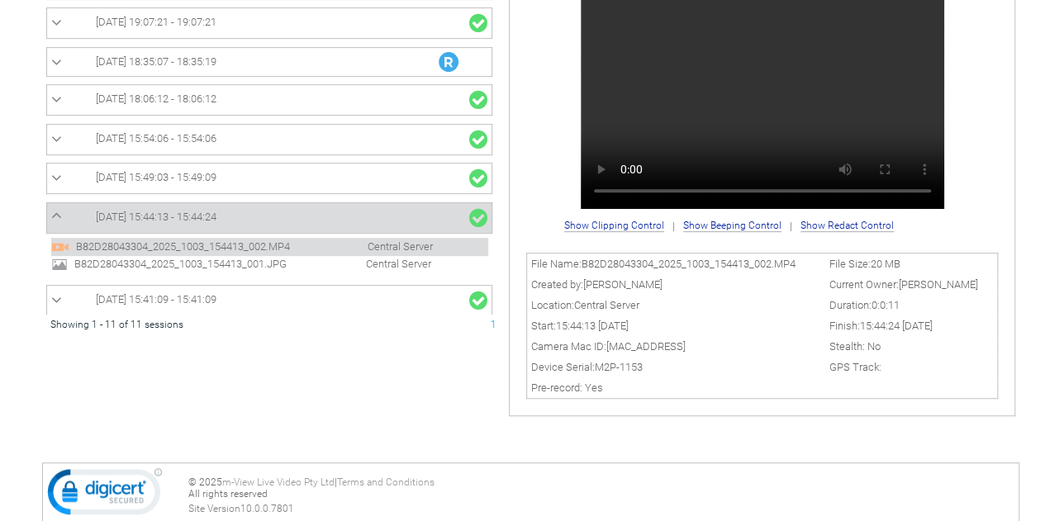
click at [169, 258] on span "B82D28043304_2025_1003_154413_001.JPG" at bounding box center [196, 264] width 252 height 12
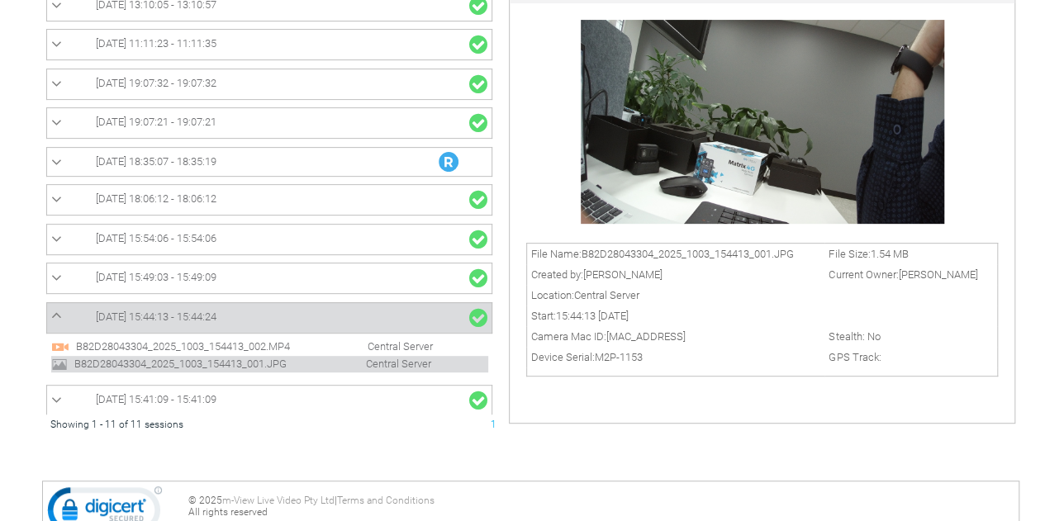
scroll to position [262, 0]
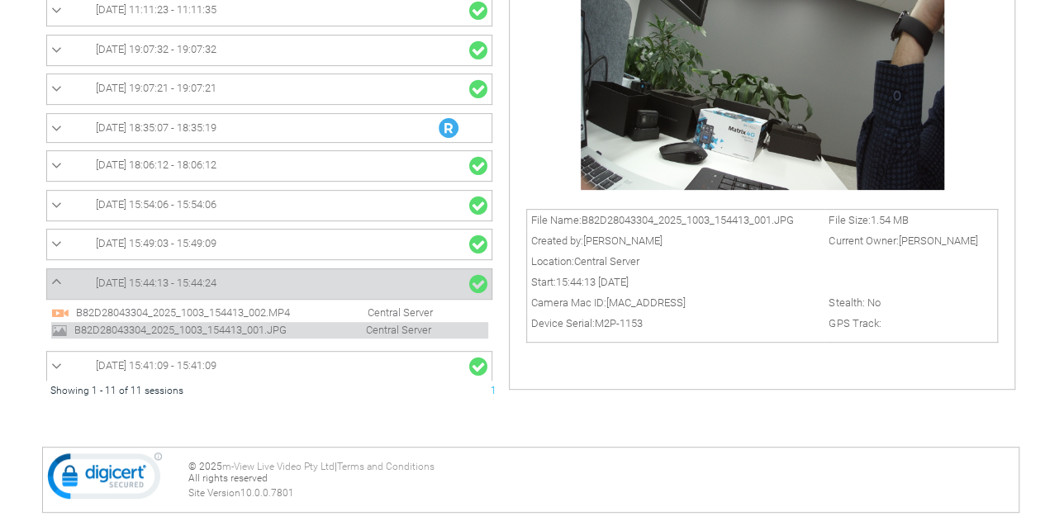
click at [144, 307] on span "B82D28043304_2025_1003_154413_002.MP4" at bounding box center [198, 313] width 252 height 12
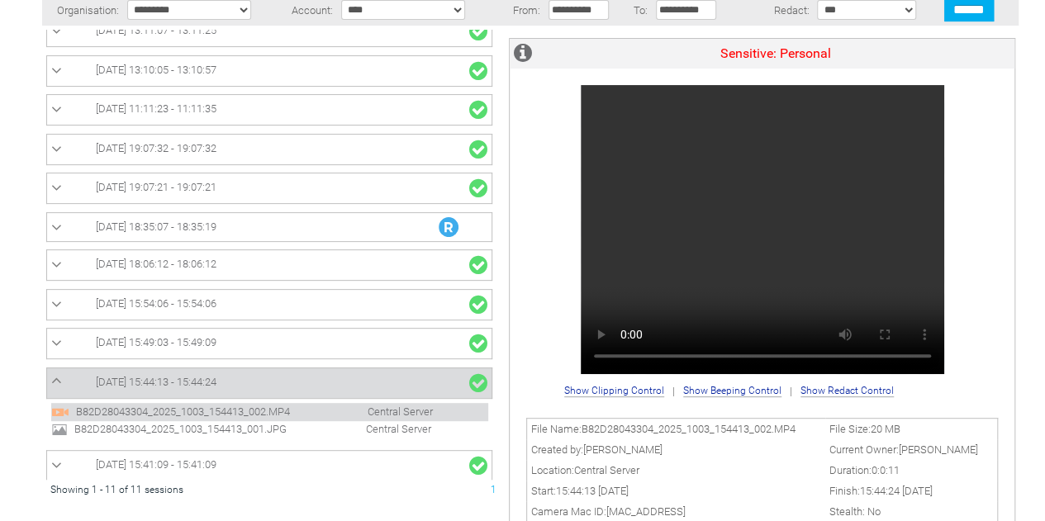
scroll to position [245, 0]
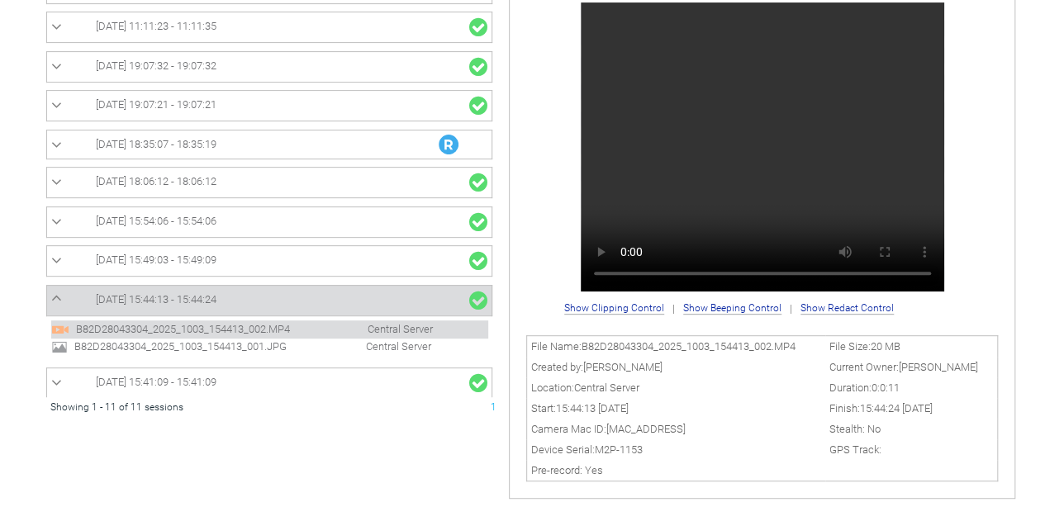
click at [188, 293] on span "03/10/2025 15:44:13 - 15:44:24" at bounding box center [156, 299] width 121 height 12
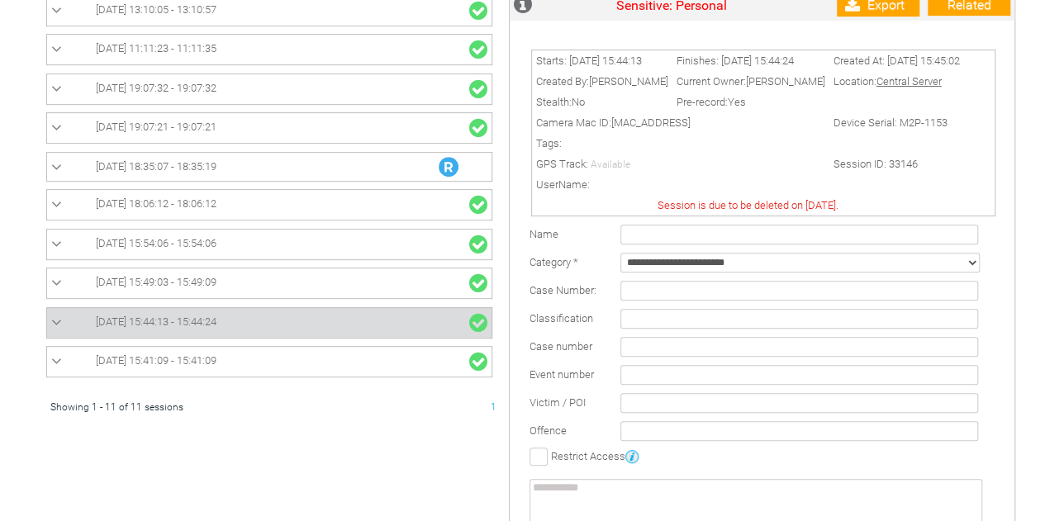
scroll to position [269, 0]
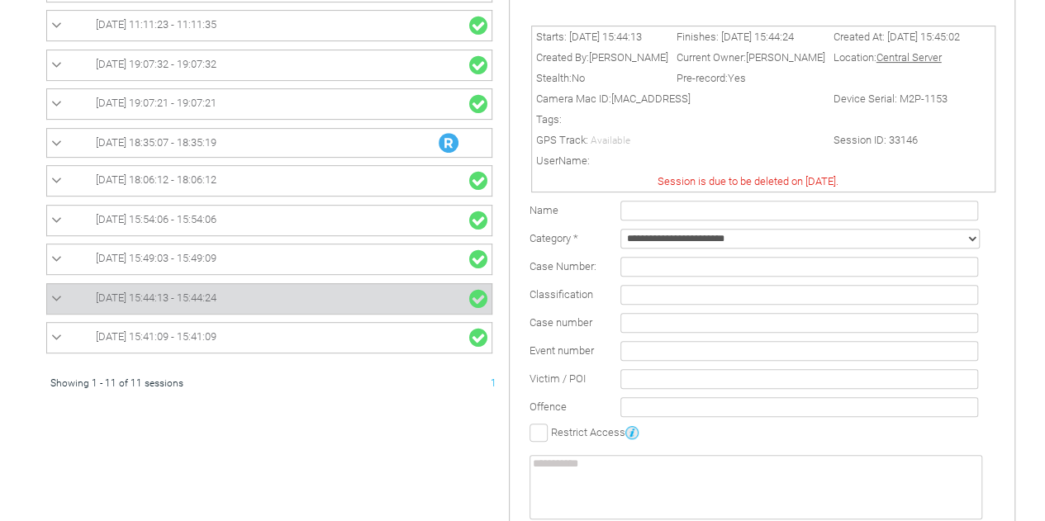
click at [724, 246] on select "**********" at bounding box center [801, 239] width 360 height 20
click at [554, 253] on td "Category *" at bounding box center [571, 239] width 91 height 28
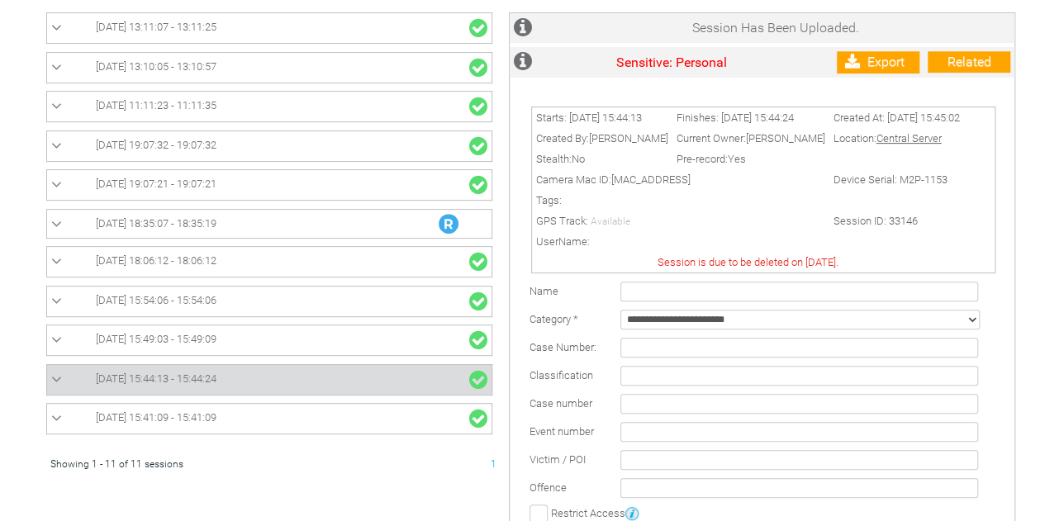
scroll to position [187, 0]
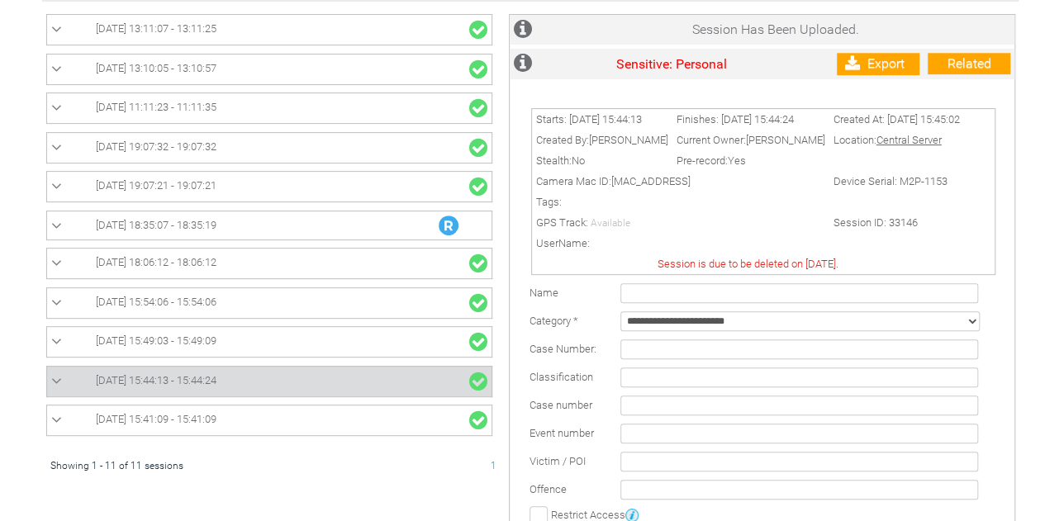
click at [217, 31] on span "06/10/2025 13:11:07 - 13:11:25" at bounding box center [156, 28] width 121 height 12
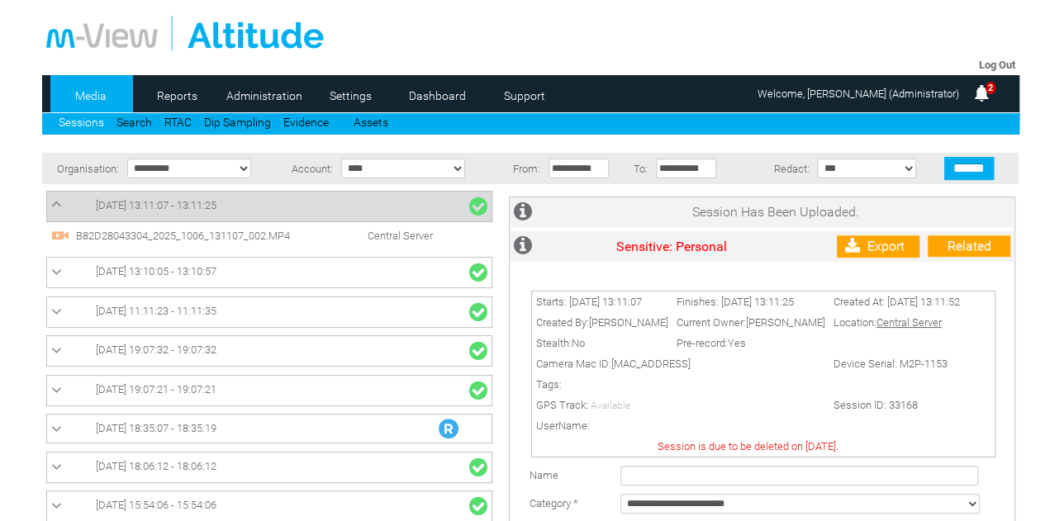
scroll to position [0, 0]
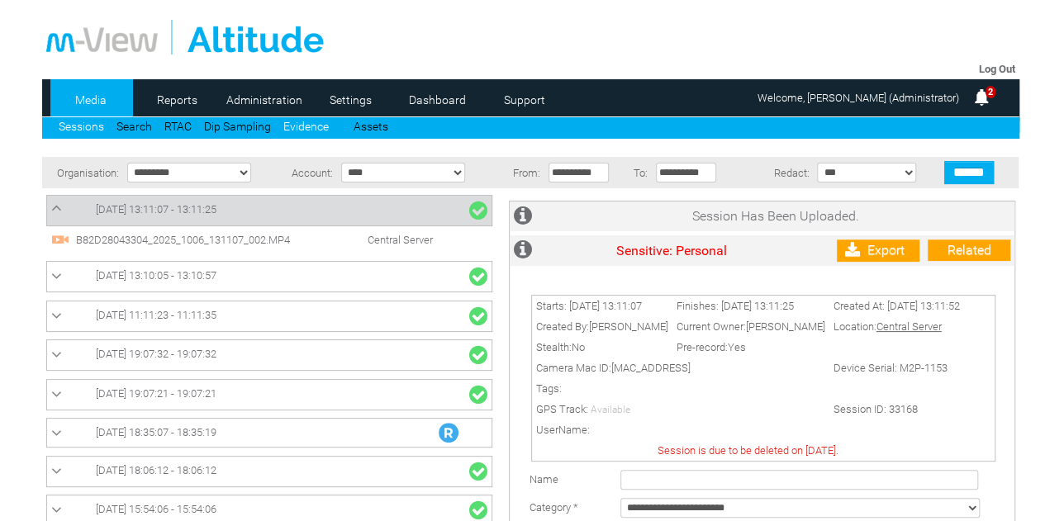
click at [307, 129] on link "Evidence" at bounding box center [305, 126] width 45 height 13
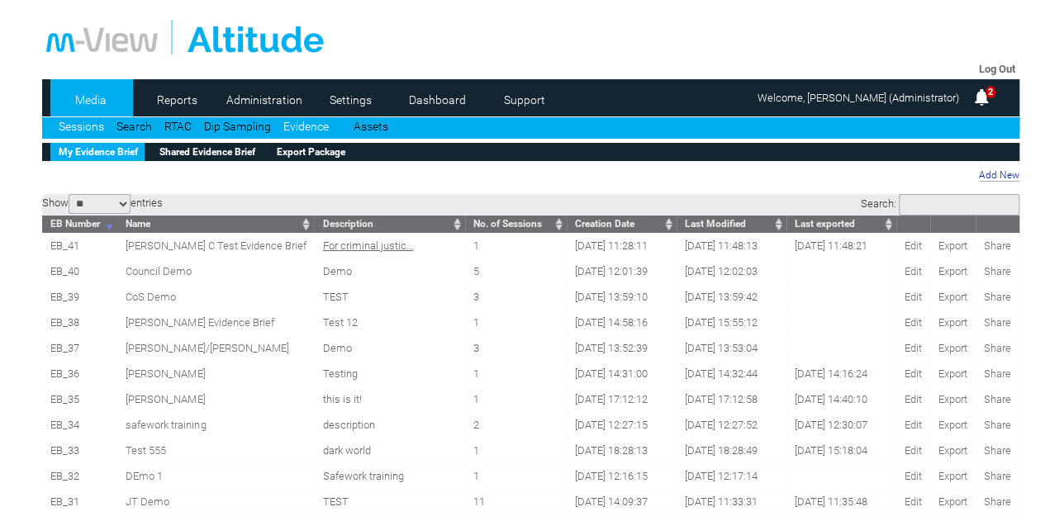
click at [75, 123] on link "Sessions" at bounding box center [81, 126] width 45 height 13
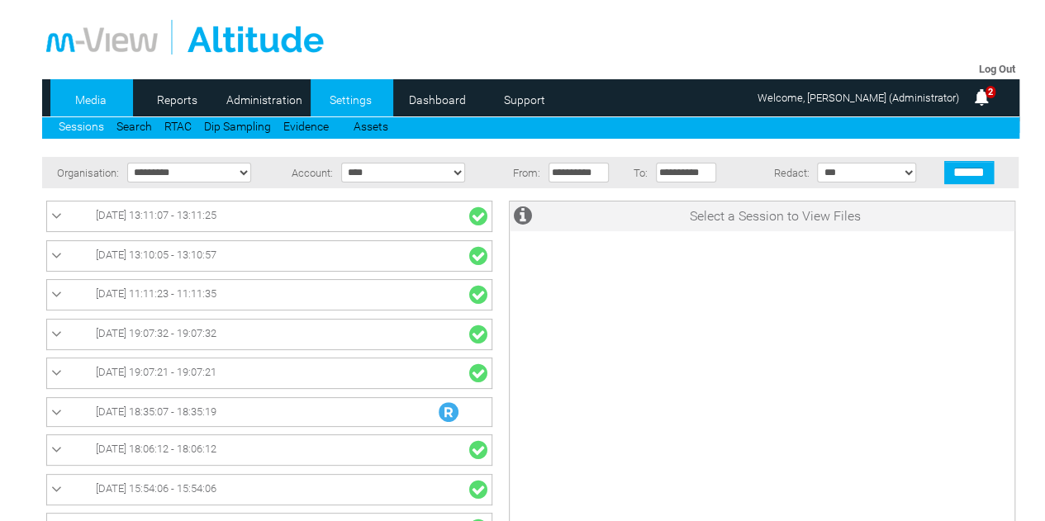
click at [347, 90] on link "Settings" at bounding box center [351, 100] width 80 height 25
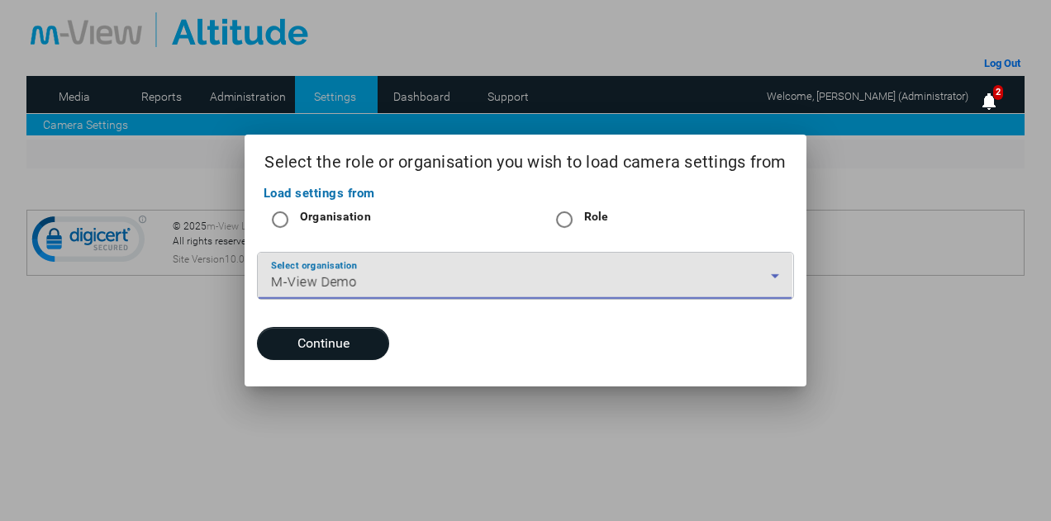
click at [324, 285] on span "M-View Demo" at bounding box center [314, 282] width 86 height 16
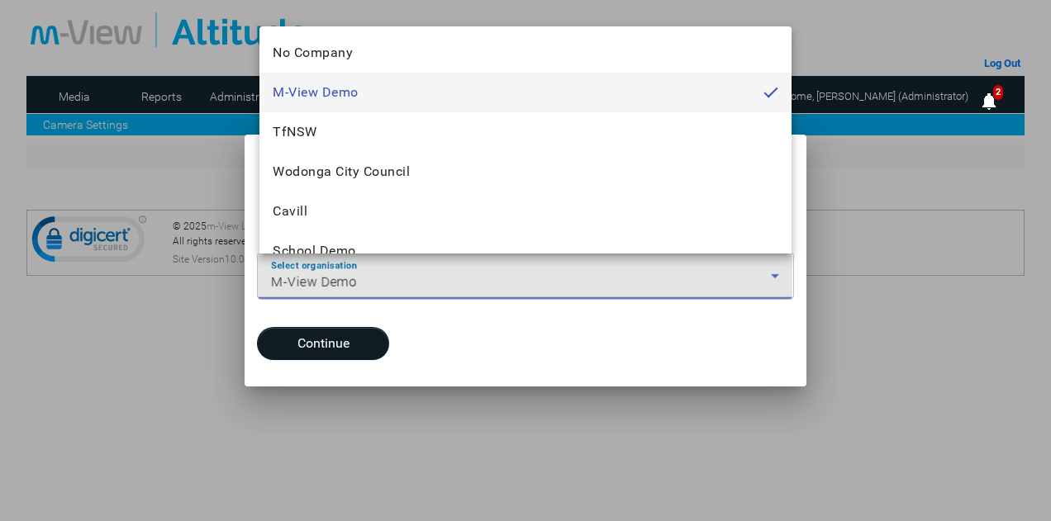
scroll to position [2001, 0]
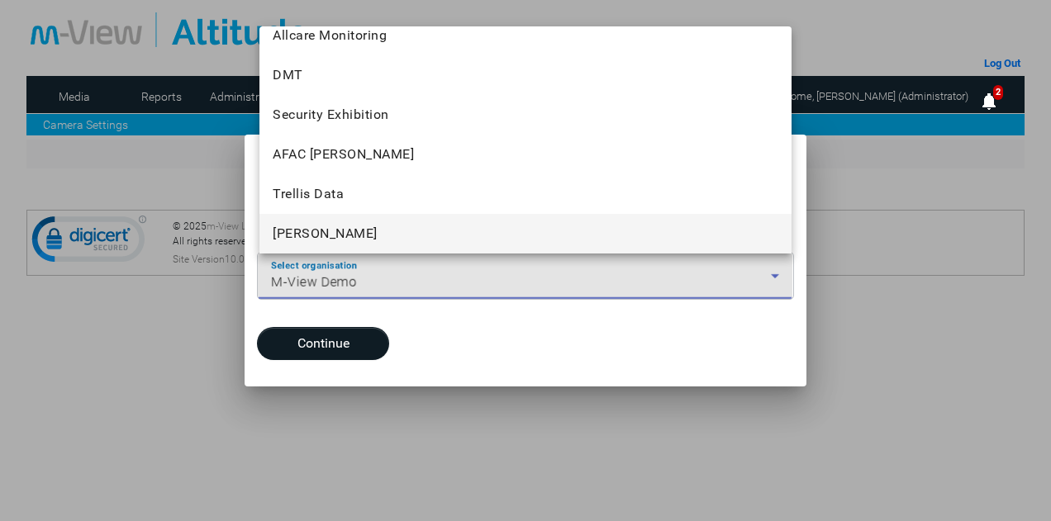
click at [328, 232] on span "[PERSON_NAME]" at bounding box center [325, 234] width 105 height 20
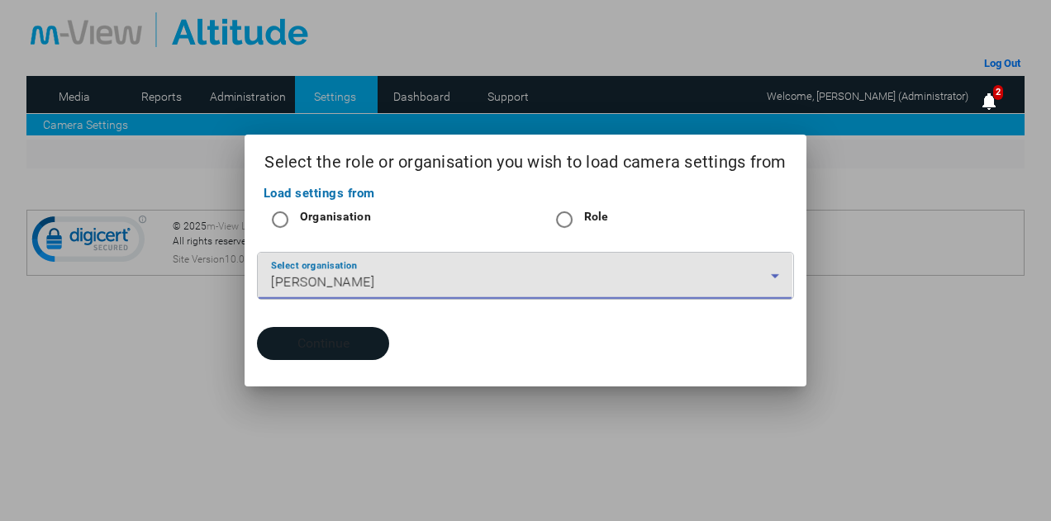
click at [329, 351] on button "Continue" at bounding box center [323, 343] width 132 height 33
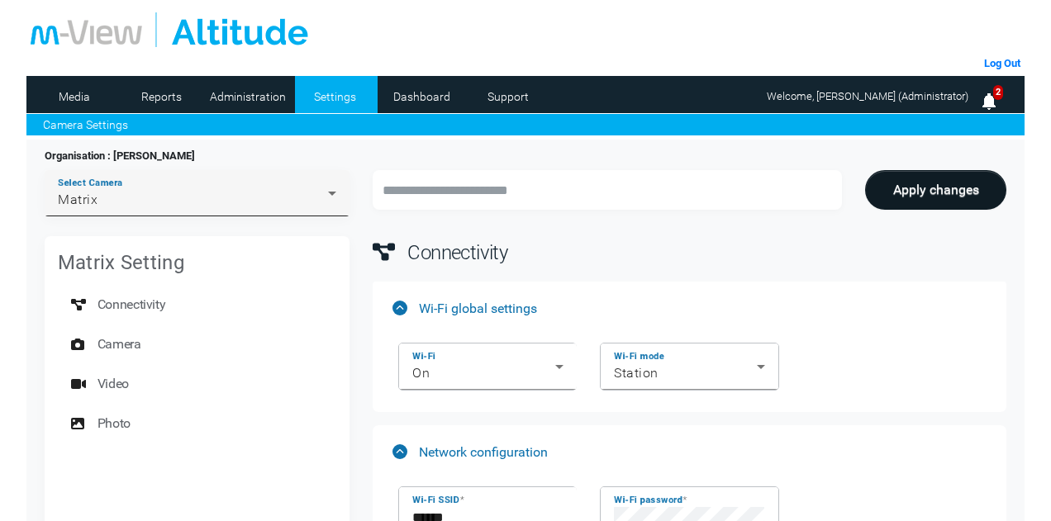
click at [294, 183] on div "Select Camera Matrix" at bounding box center [197, 193] width 279 height 46
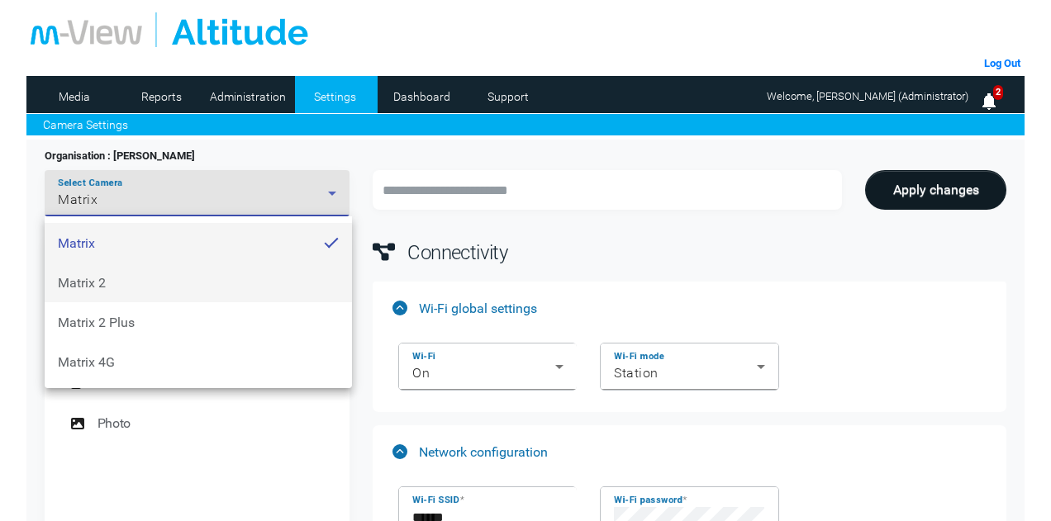
click at [168, 278] on mat-option "Matrix 2" at bounding box center [198, 283] width 307 height 40
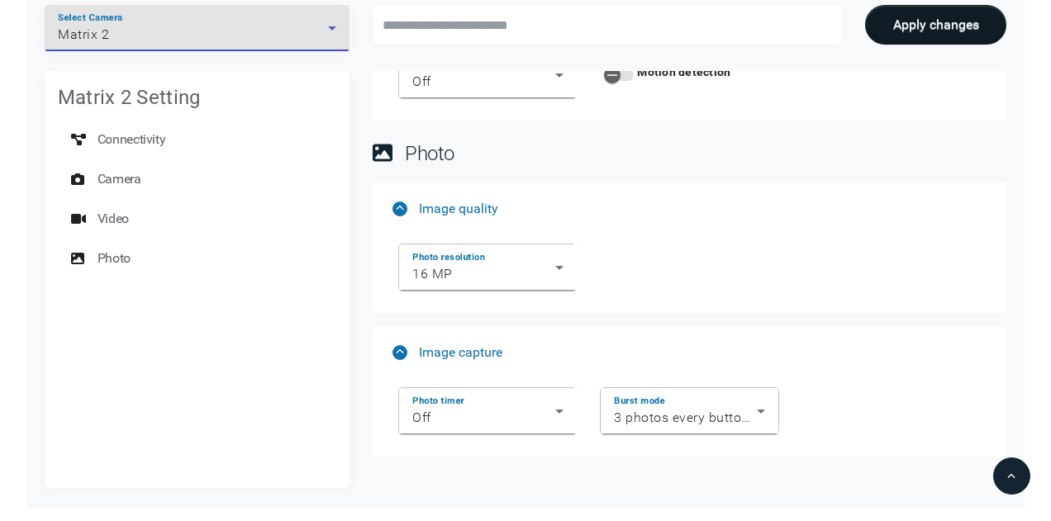
scroll to position [1828, 0]
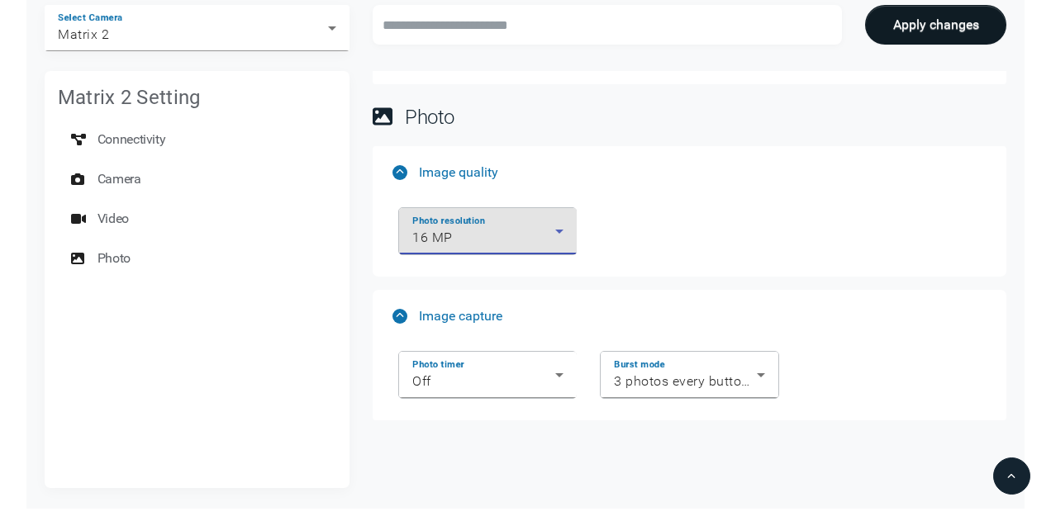
click at [431, 230] on span "16 MP" at bounding box center [432, 238] width 40 height 16
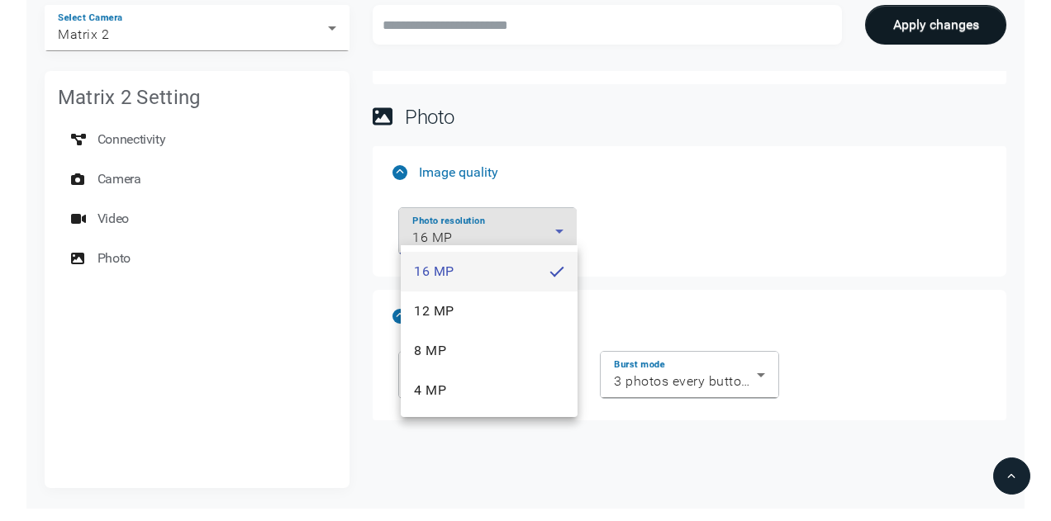
click at [759, 231] on div at bounding box center [525, 260] width 1051 height 521
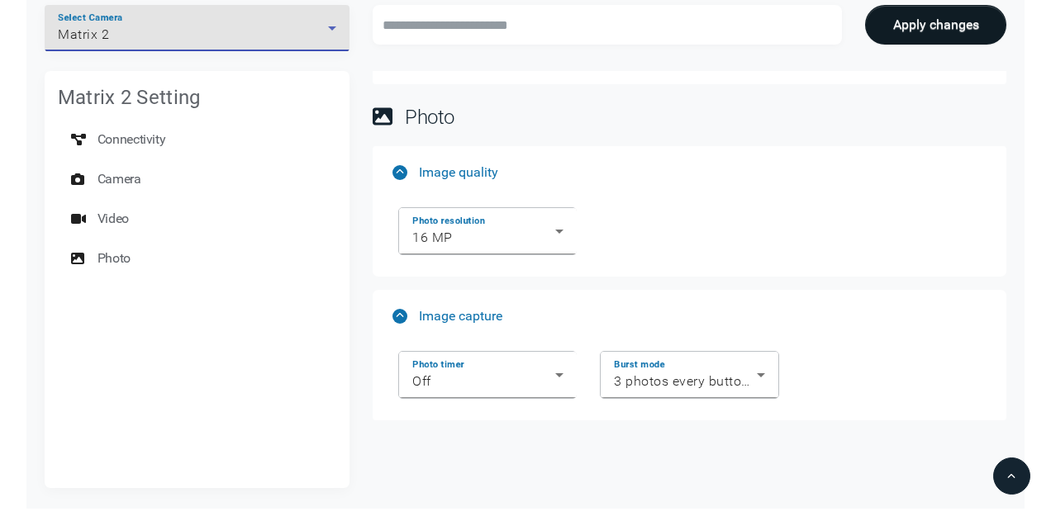
click at [188, 40] on div "Matrix 2" at bounding box center [193, 35] width 270 height 20
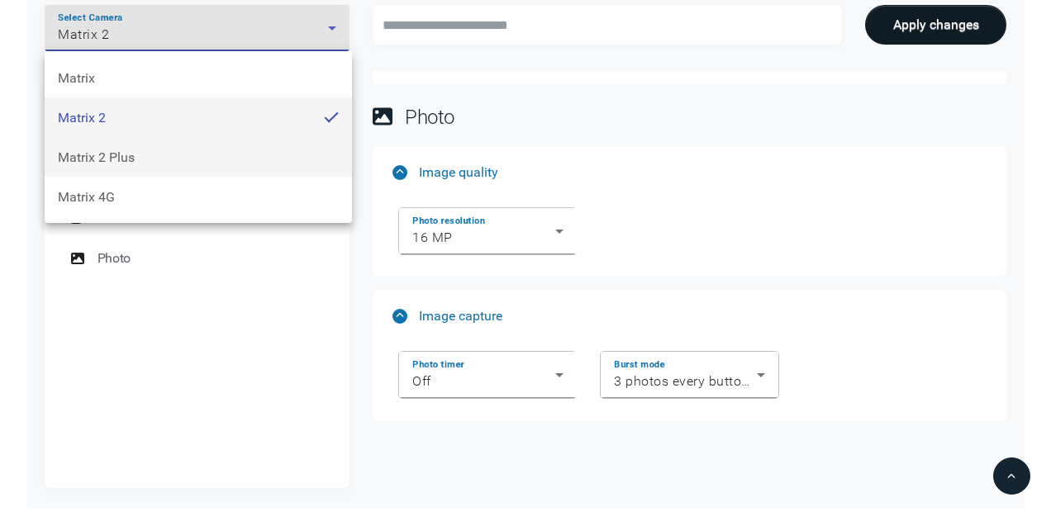
click at [104, 159] on span "Matrix 2 Plus" at bounding box center [96, 158] width 77 height 16
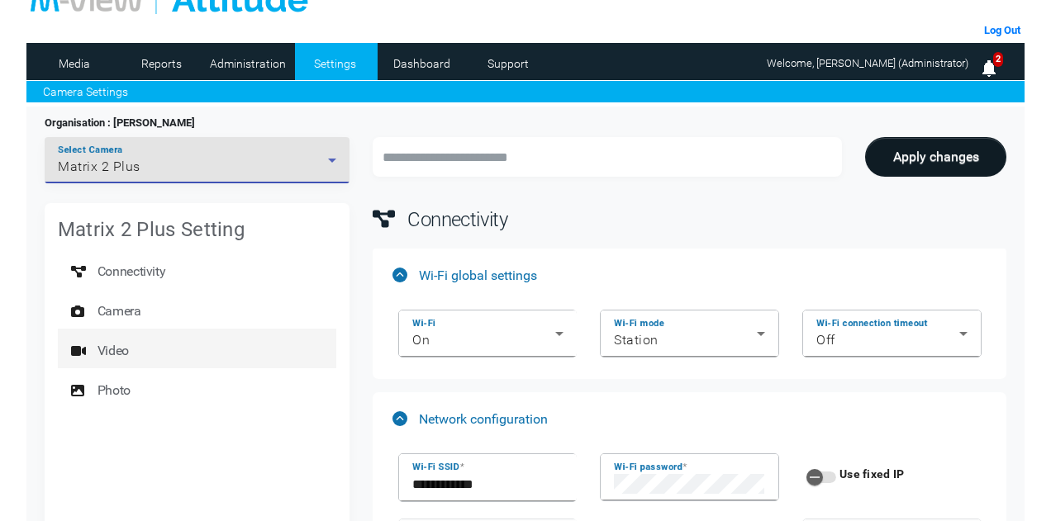
scroll to position [0, 0]
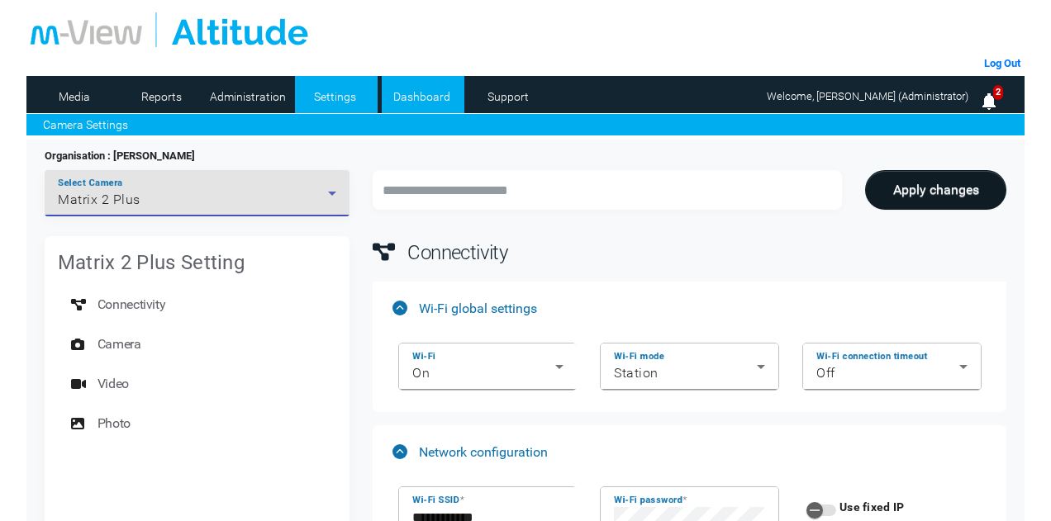
click at [430, 95] on link "Dashboard" at bounding box center [422, 96] width 80 height 25
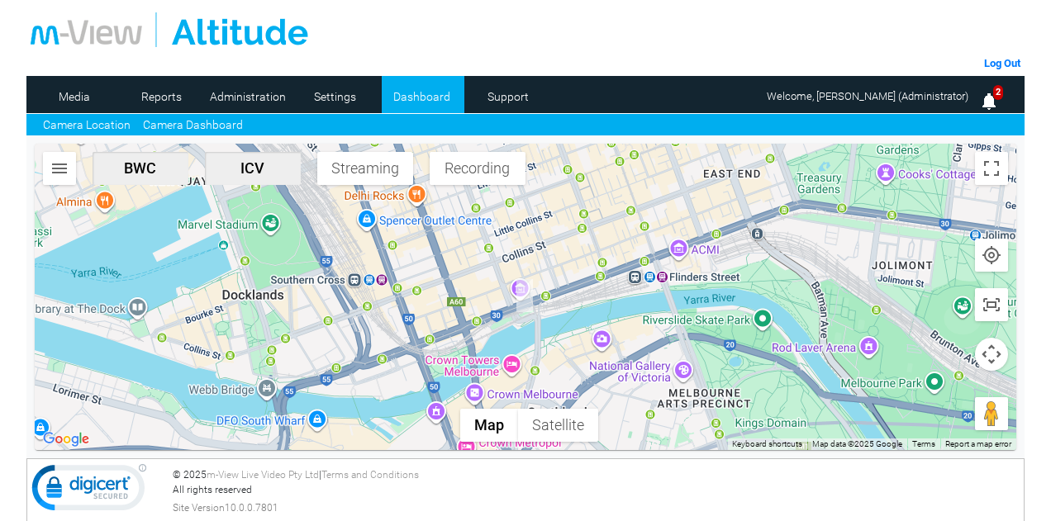
click at [220, 123] on link "Camera Dashboard" at bounding box center [193, 125] width 100 height 17
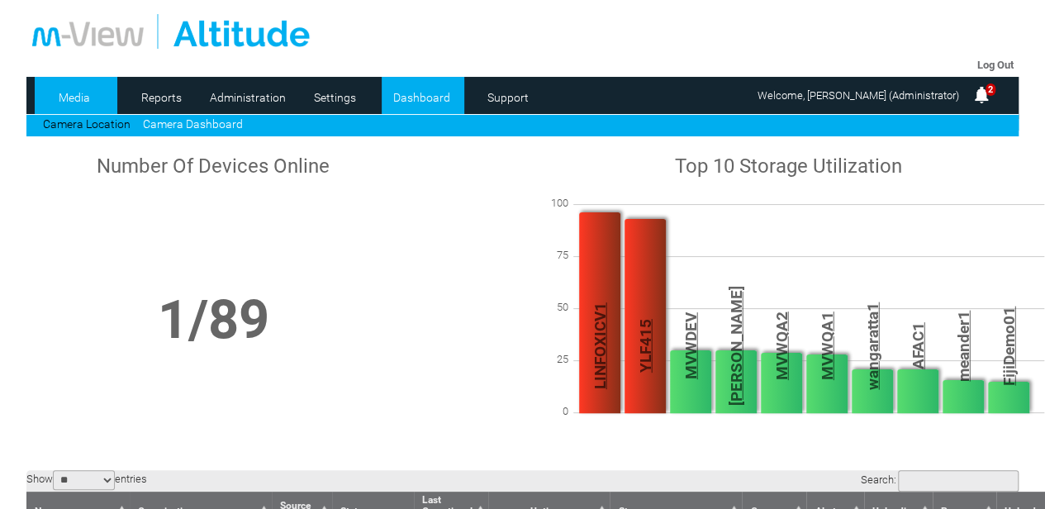
drag, startPoint x: 88, startPoint y: 113, endPoint x: 83, endPoint y: 93, distance: 20.3
click at [88, 113] on li "Media" at bounding box center [76, 95] width 83 height 37
click at [73, 95] on link "Media" at bounding box center [75, 97] width 80 height 25
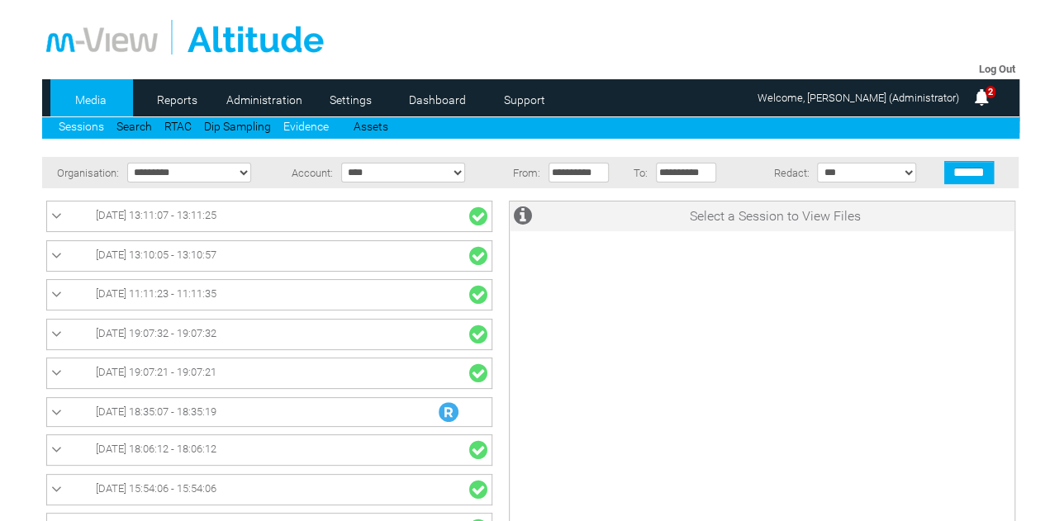
click at [313, 129] on link "Evidence" at bounding box center [305, 126] width 45 height 13
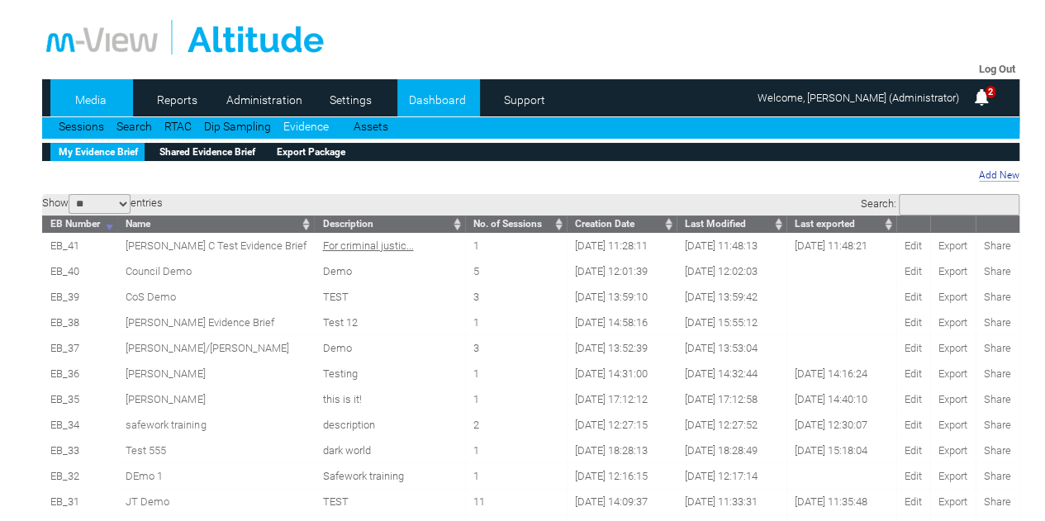
click at [453, 101] on link "Dashboard" at bounding box center [438, 100] width 80 height 25
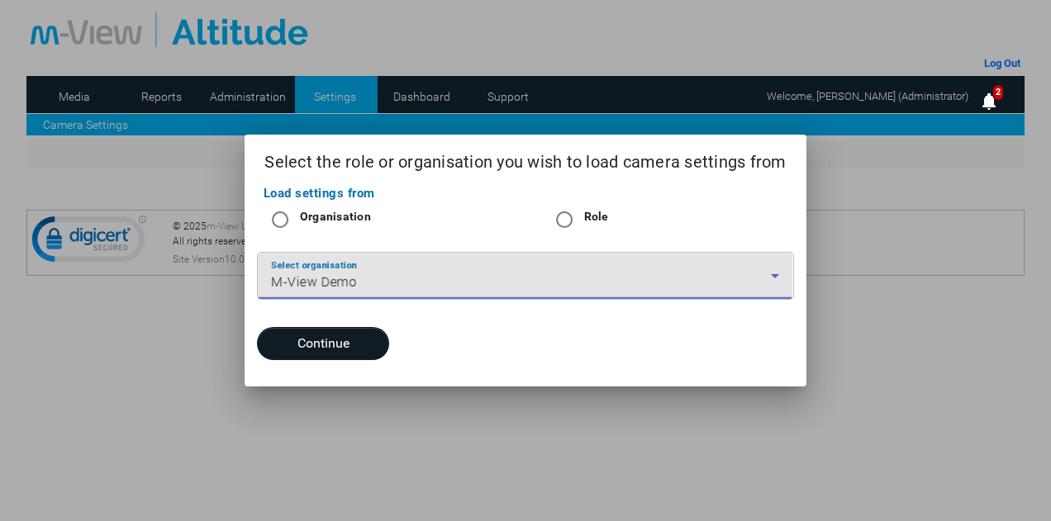
click at [334, 279] on span "M-View Demo" at bounding box center [314, 282] width 86 height 16
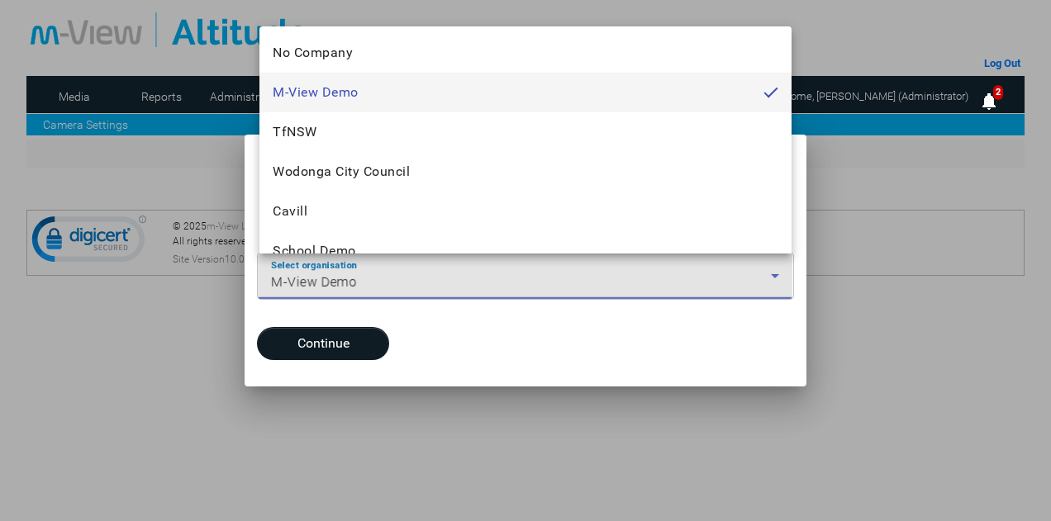
scroll to position [2001, 0]
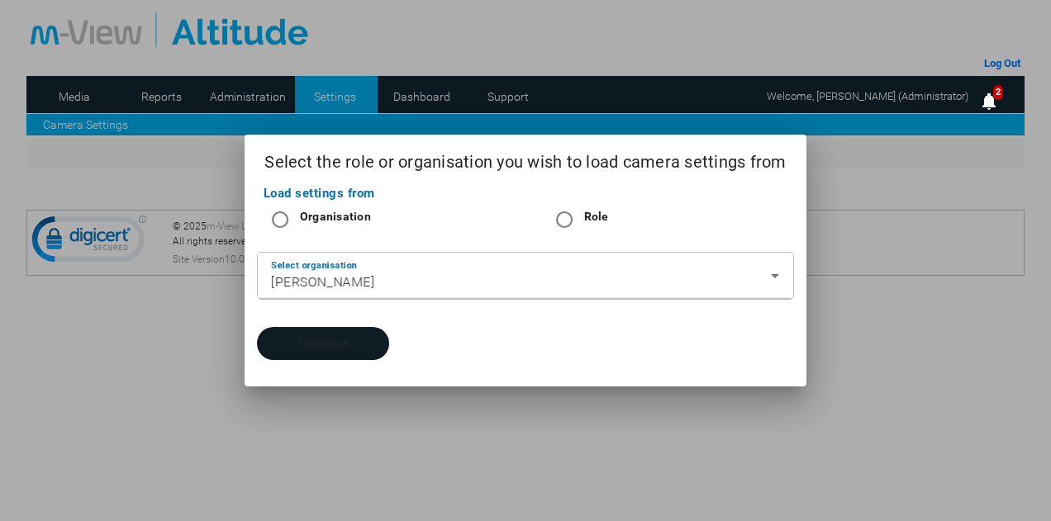
click at [310, 342] on button "Continue" at bounding box center [323, 343] width 132 height 33
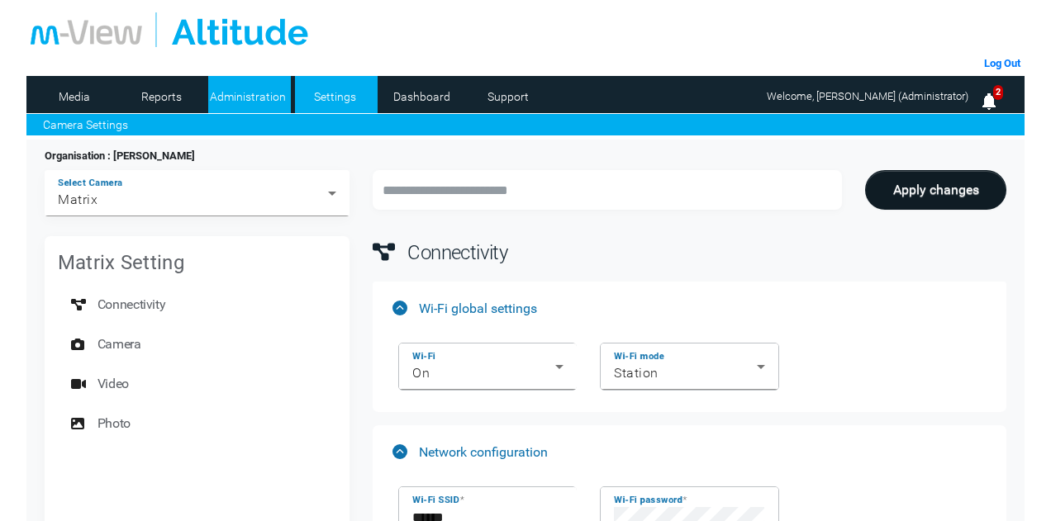
click at [248, 107] on link "Administration" at bounding box center [248, 96] width 80 height 25
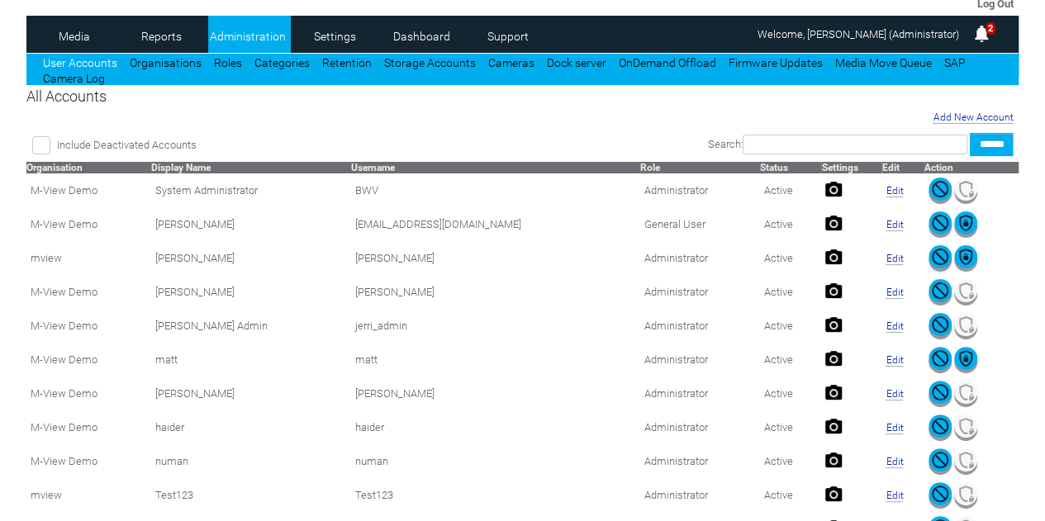
scroll to position [83, 0]
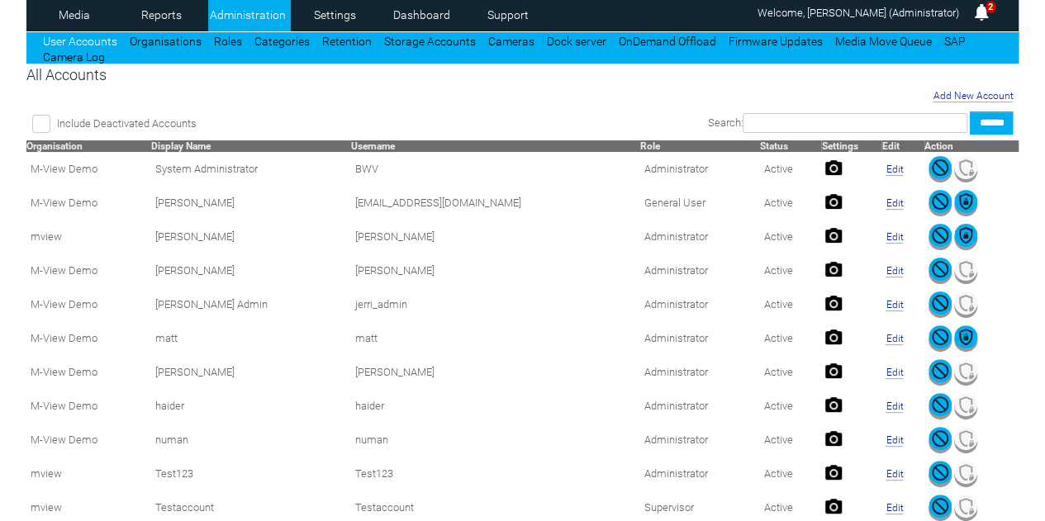
click at [821, 118] on input "text" at bounding box center [855, 123] width 225 height 20
type input "****"
click at [970, 112] on input "******" at bounding box center [991, 123] width 43 height 23
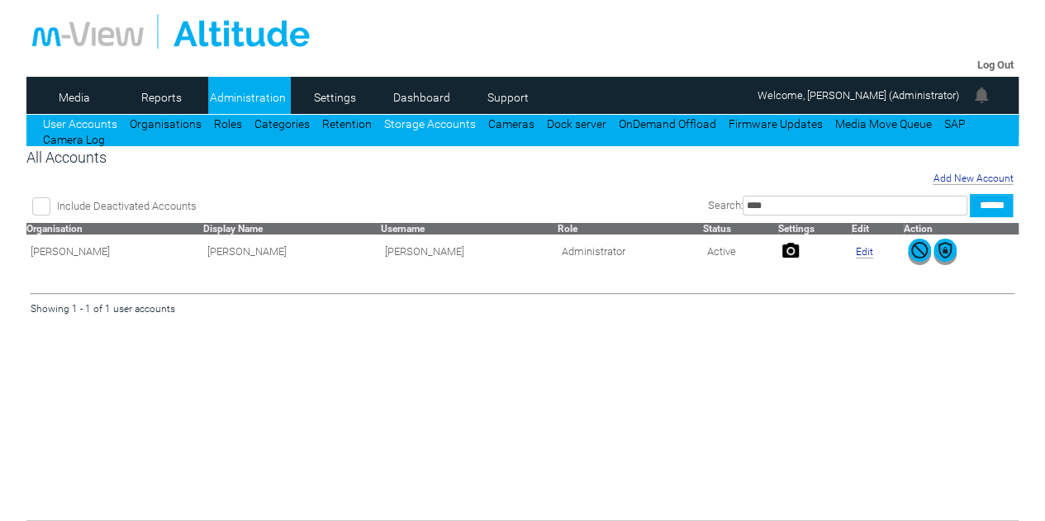
click at [412, 128] on link "Storage Accounts" at bounding box center [430, 123] width 92 height 13
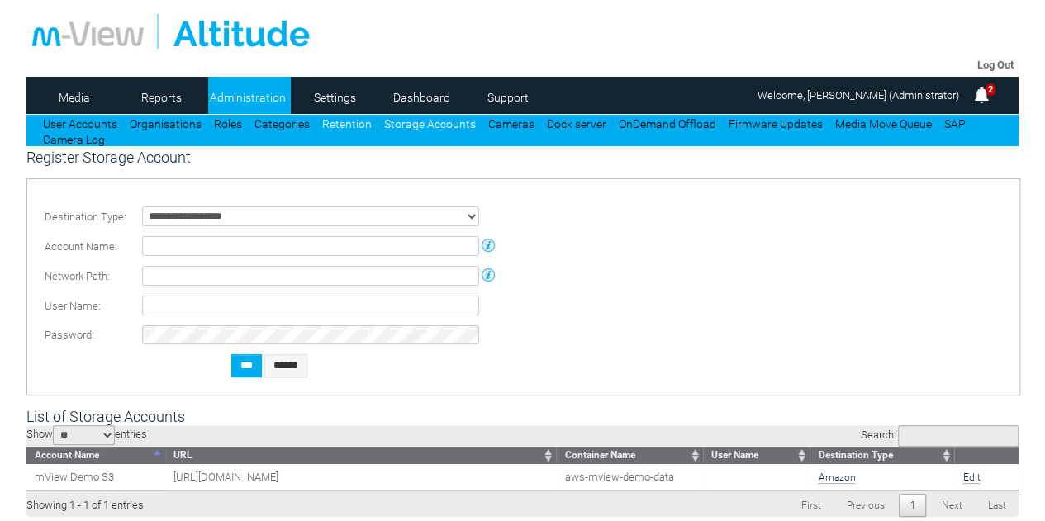
click at [342, 126] on link "Retention" at bounding box center [347, 123] width 50 height 13
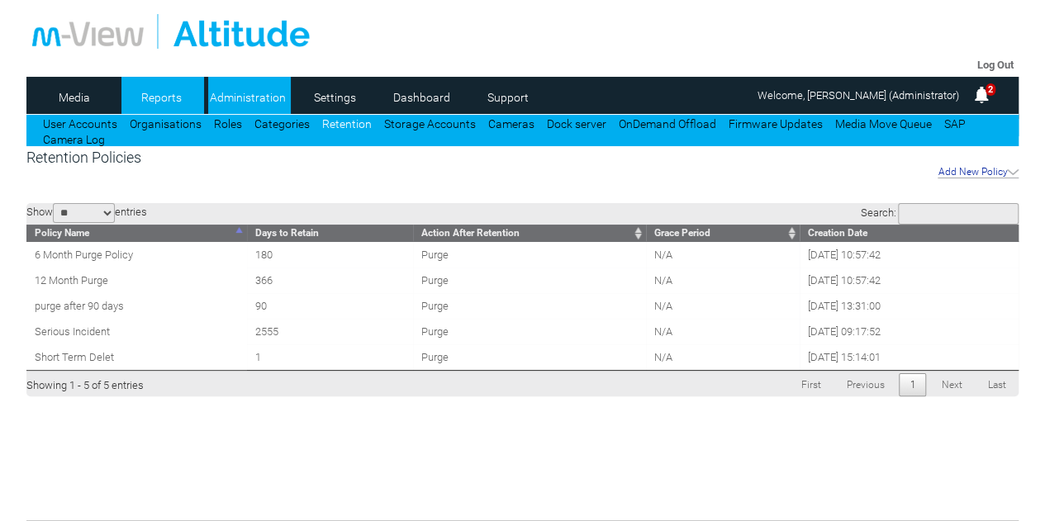
click at [152, 88] on link "Reports" at bounding box center [161, 97] width 80 height 25
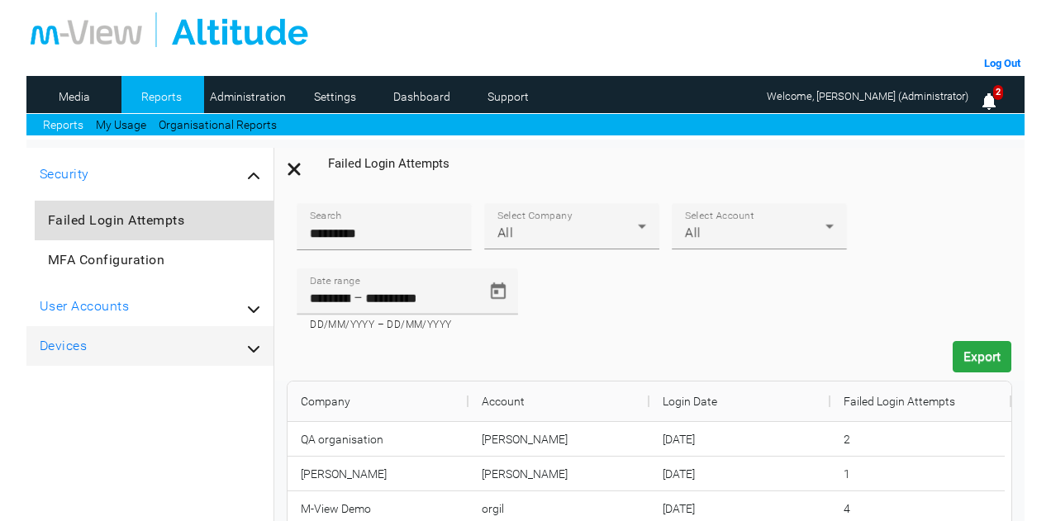
click at [98, 346] on div "Devices" at bounding box center [150, 346] width 221 height 20
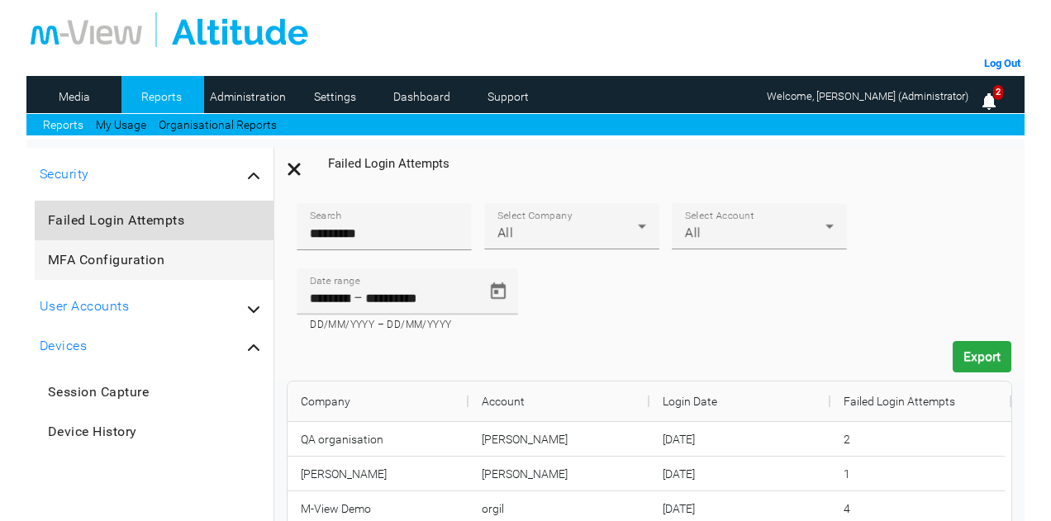
scroll to position [83, 0]
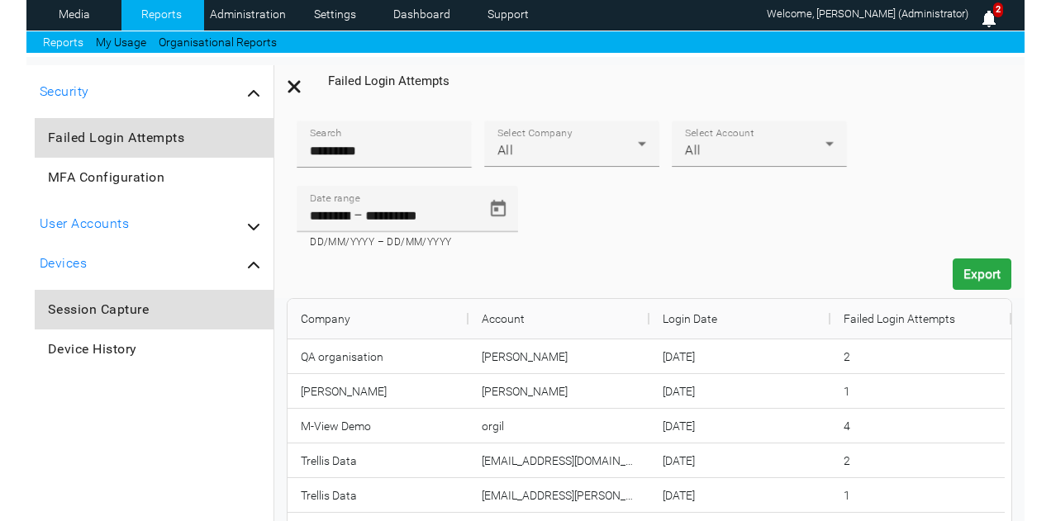
click at [98, 317] on span "Session Capture" at bounding box center [99, 310] width 102 height 16
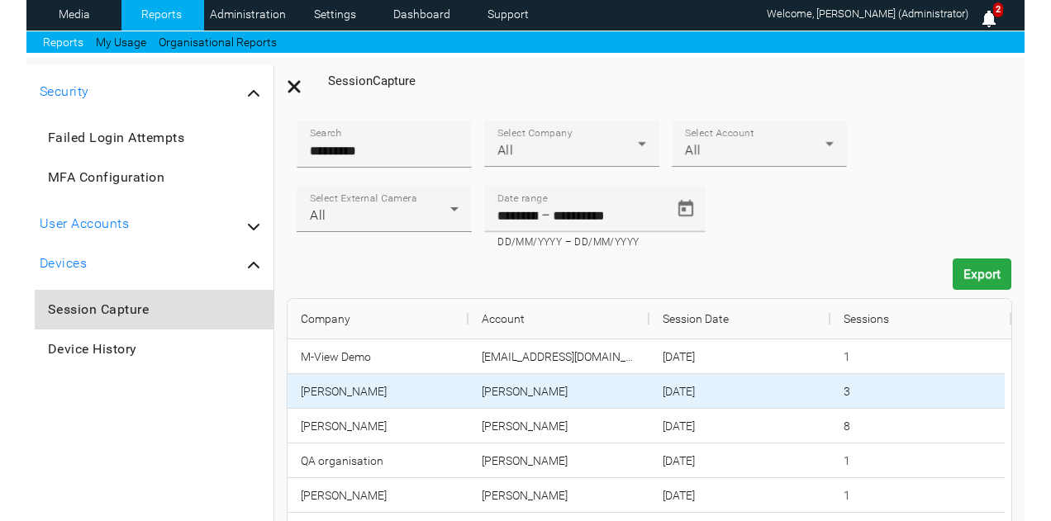
click at [369, 398] on div "Luke Test" at bounding box center [378, 391] width 181 height 34
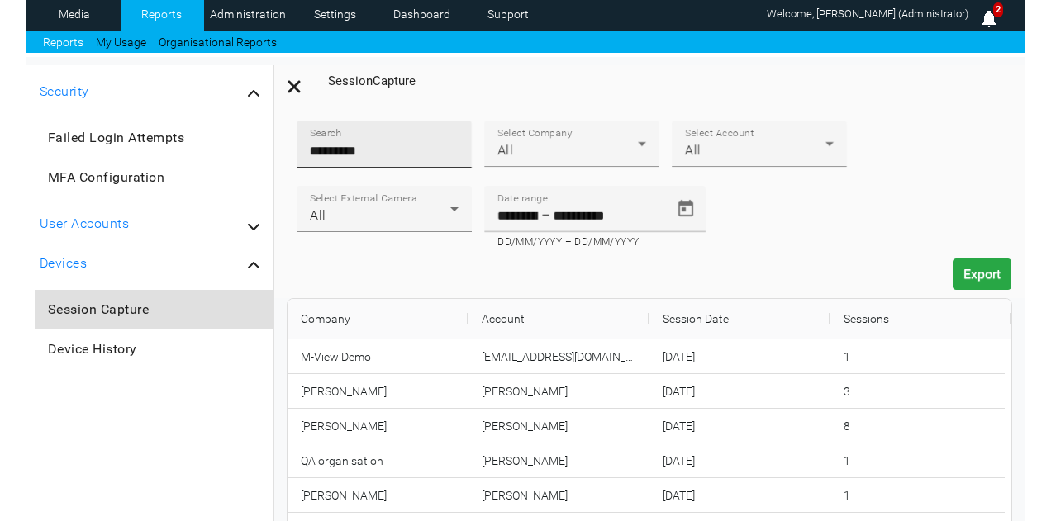
click at [448, 164] on div "Search *********" at bounding box center [384, 144] width 149 height 47
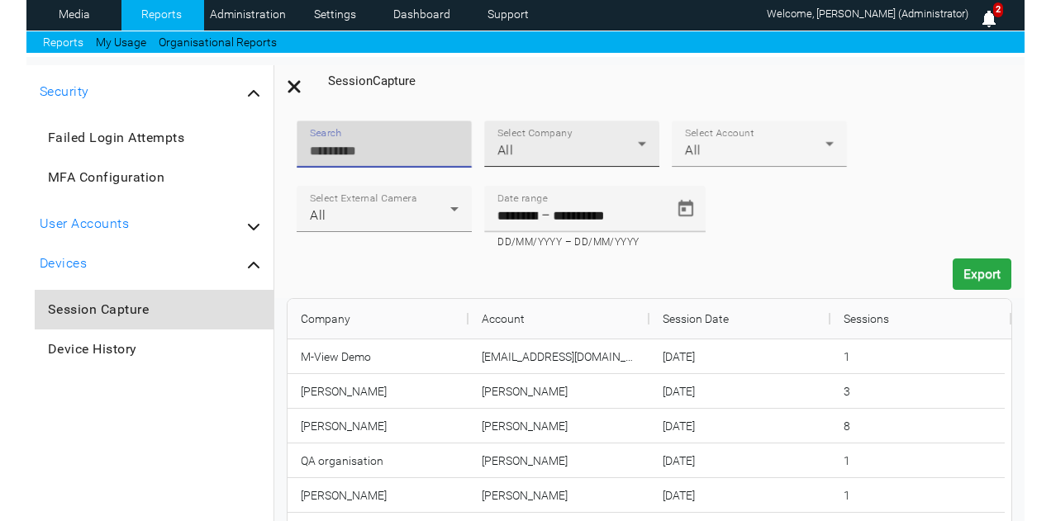
click at [557, 155] on div "All" at bounding box center [568, 150] width 140 height 20
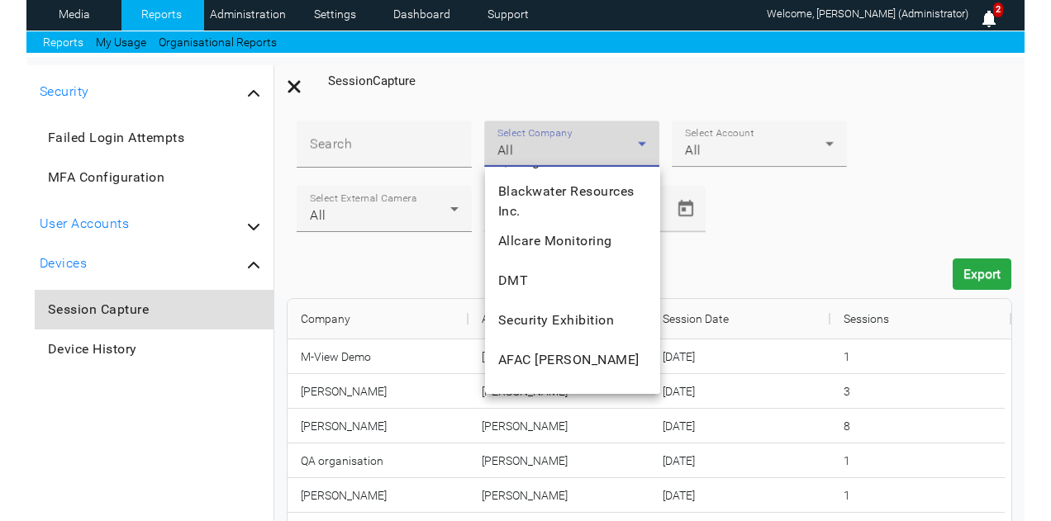
scroll to position [2046, 0]
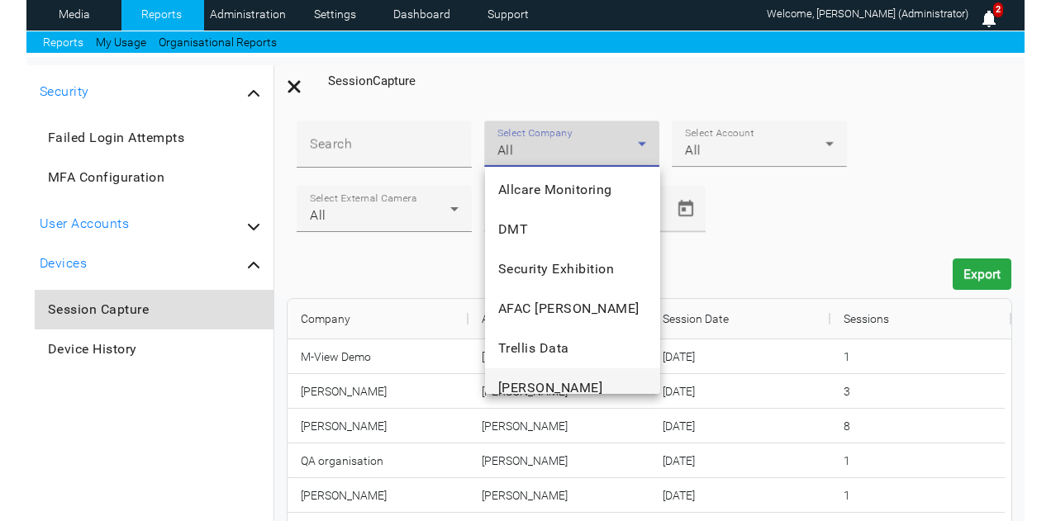
click at [537, 379] on span "Luke Test" at bounding box center [550, 389] width 105 height 20
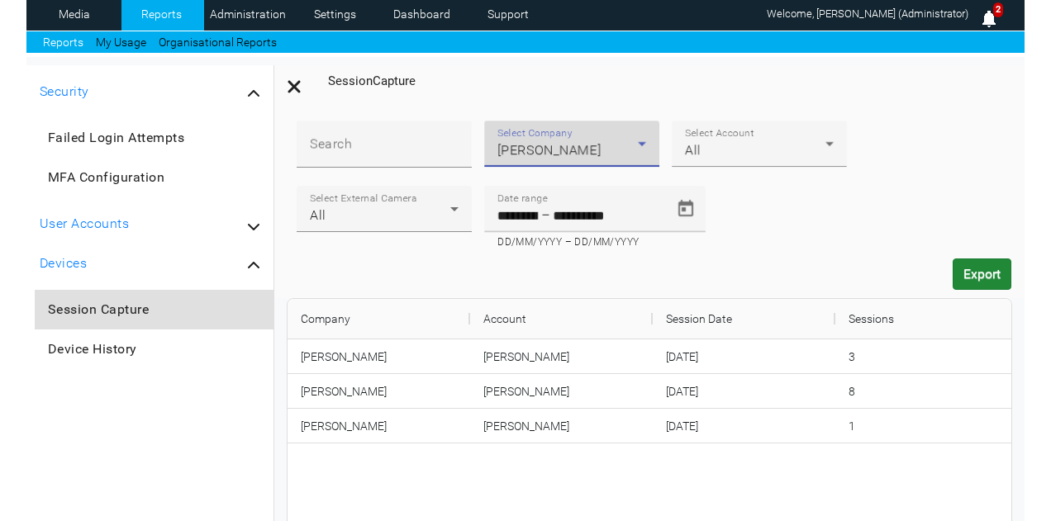
click at [988, 274] on button "Export" at bounding box center [982, 274] width 59 height 31
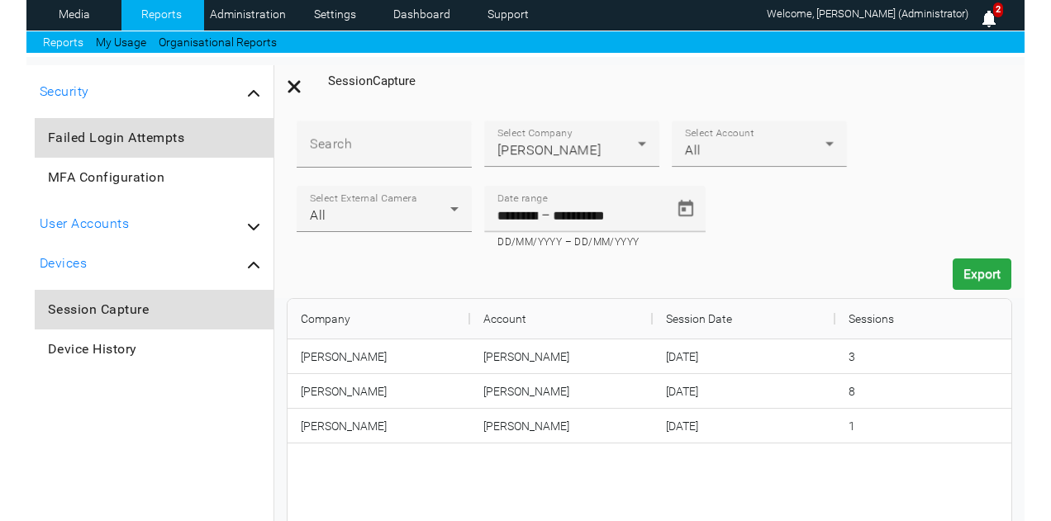
click at [158, 137] on span "Failed Login Attempts" at bounding box center [116, 138] width 137 height 16
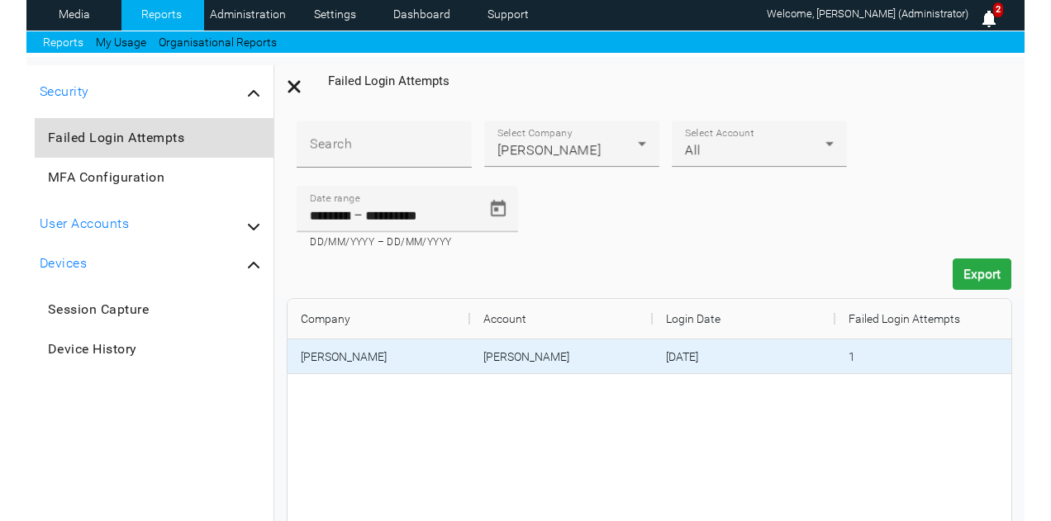
click at [343, 351] on div "Luke Test" at bounding box center [379, 357] width 183 height 34
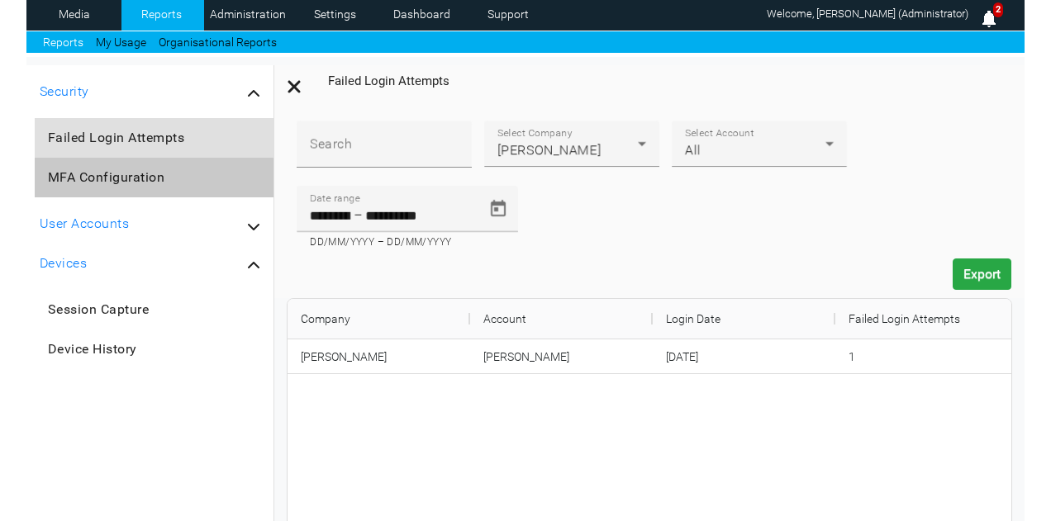
click at [112, 183] on span "MFA Configuration" at bounding box center [106, 177] width 117 height 16
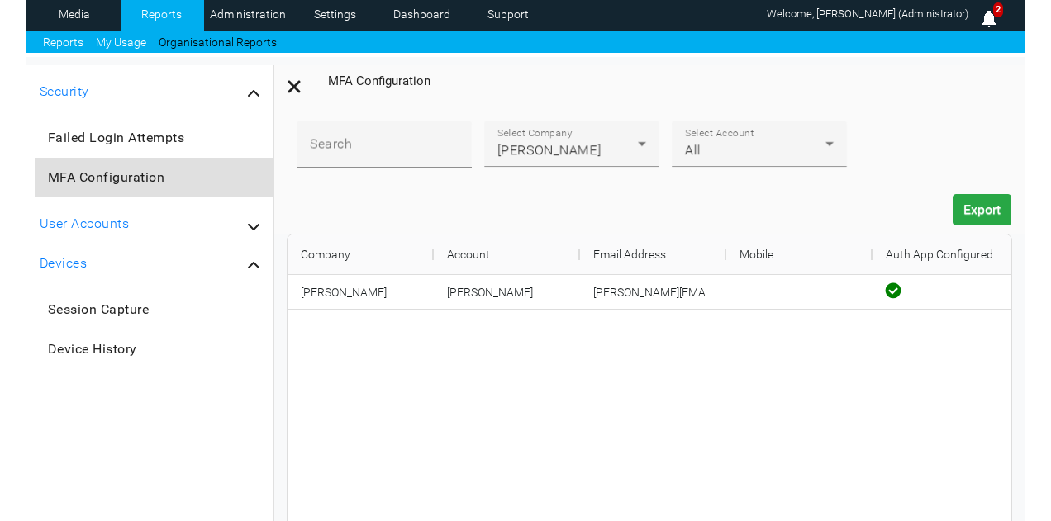
click at [107, 47] on link "My Usage" at bounding box center [121, 42] width 50 height 17
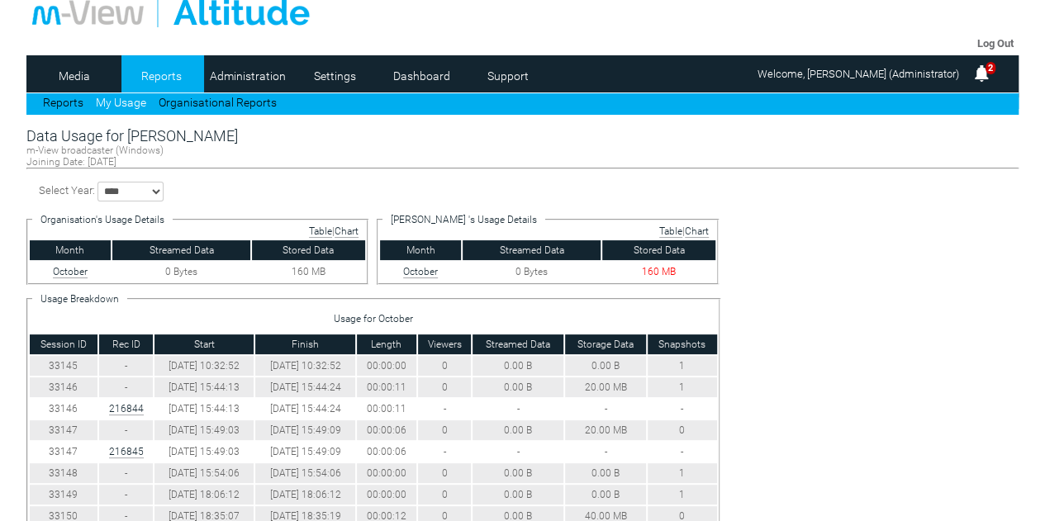
scroll to position [20, 0]
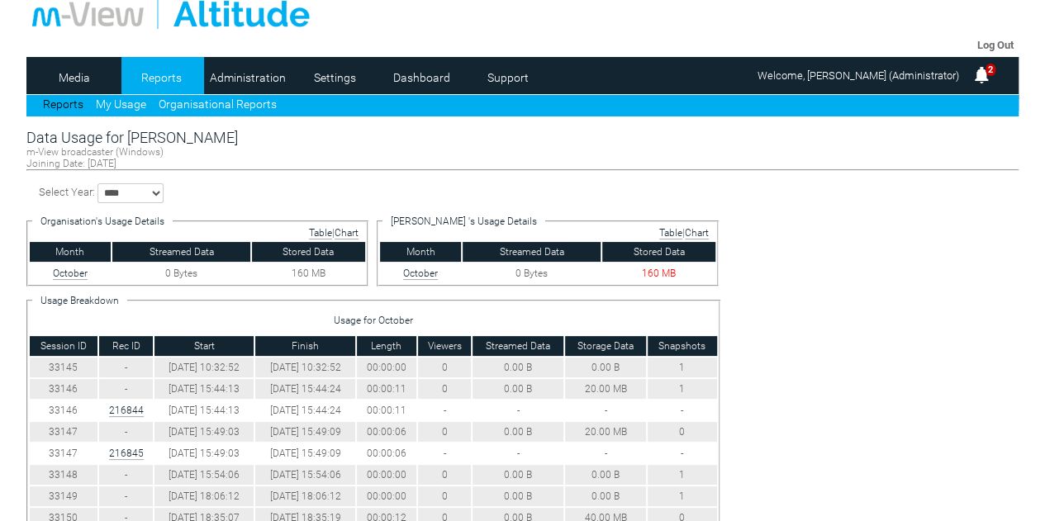
click at [202, 107] on link "Organisational Reports" at bounding box center [218, 104] width 118 height 13
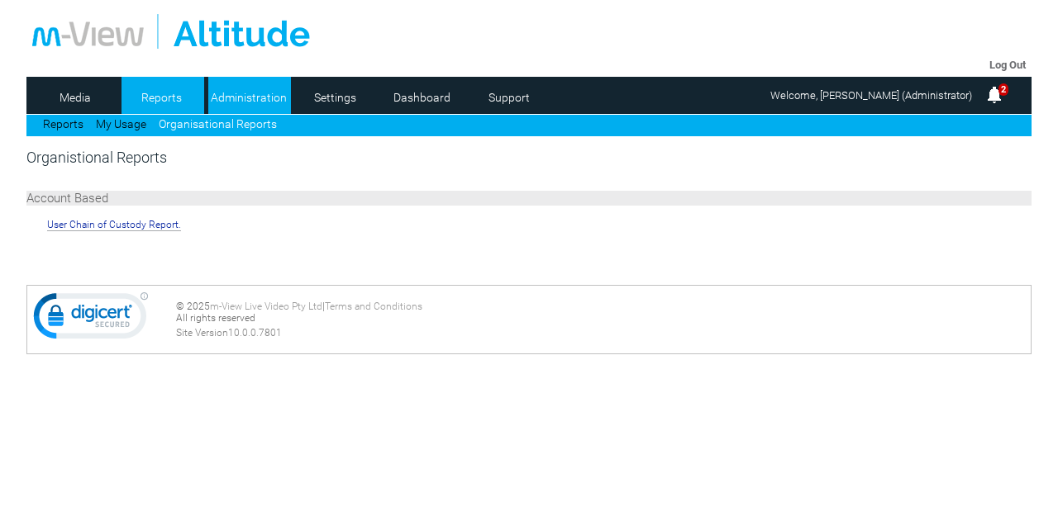
click at [258, 97] on link "Administration" at bounding box center [248, 97] width 80 height 25
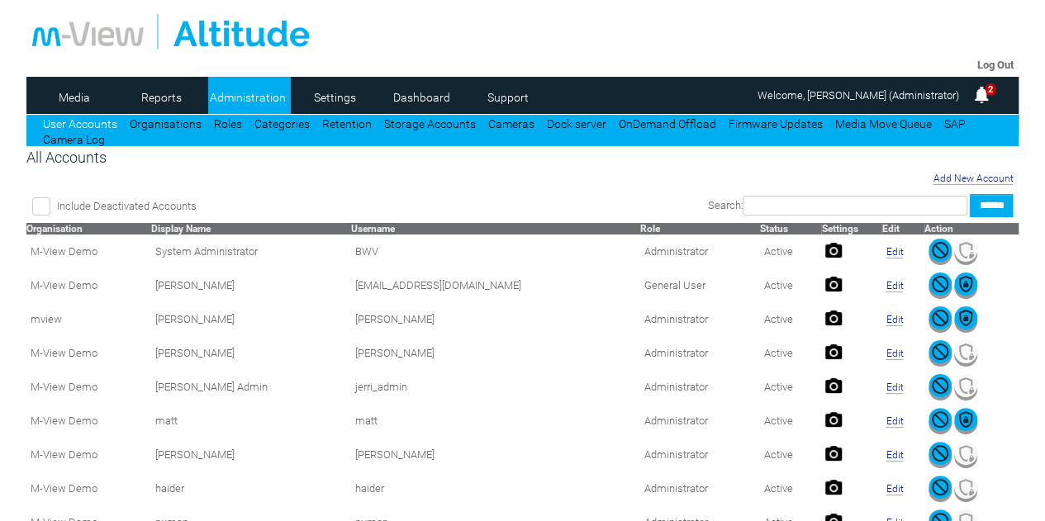
click at [986, 100] on img at bounding box center [982, 95] width 20 height 20
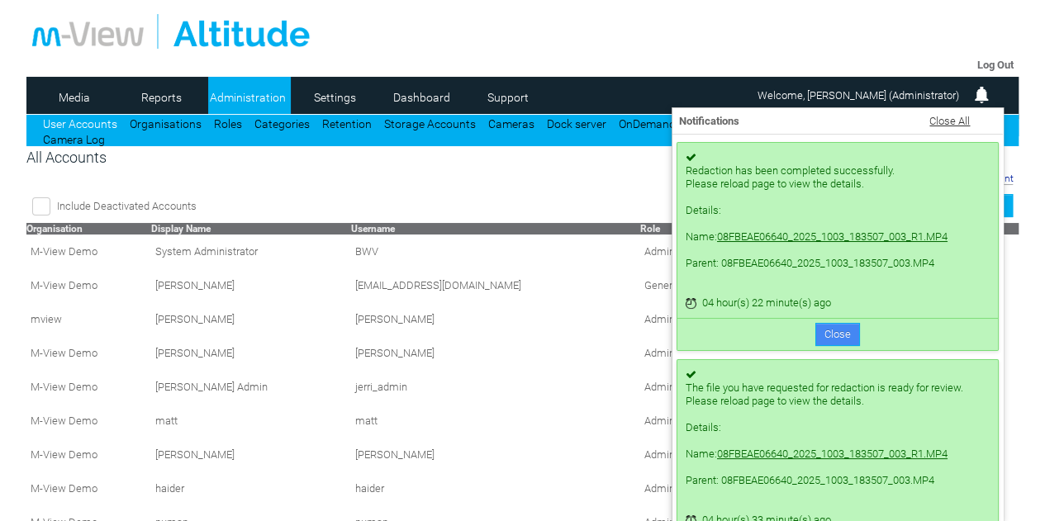
click at [826, 337] on button "Close" at bounding box center [838, 334] width 45 height 23
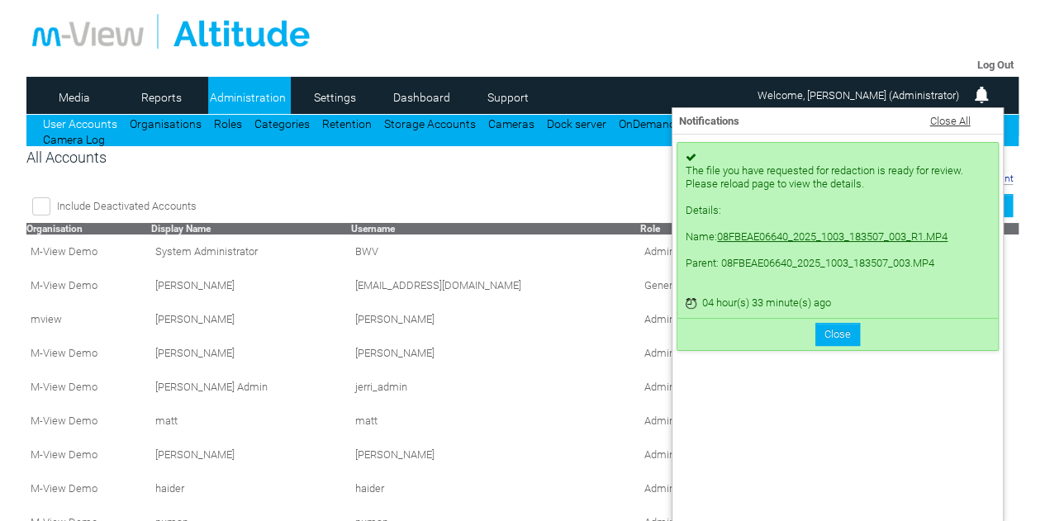
click at [826, 337] on button "Close" at bounding box center [838, 334] width 45 height 23
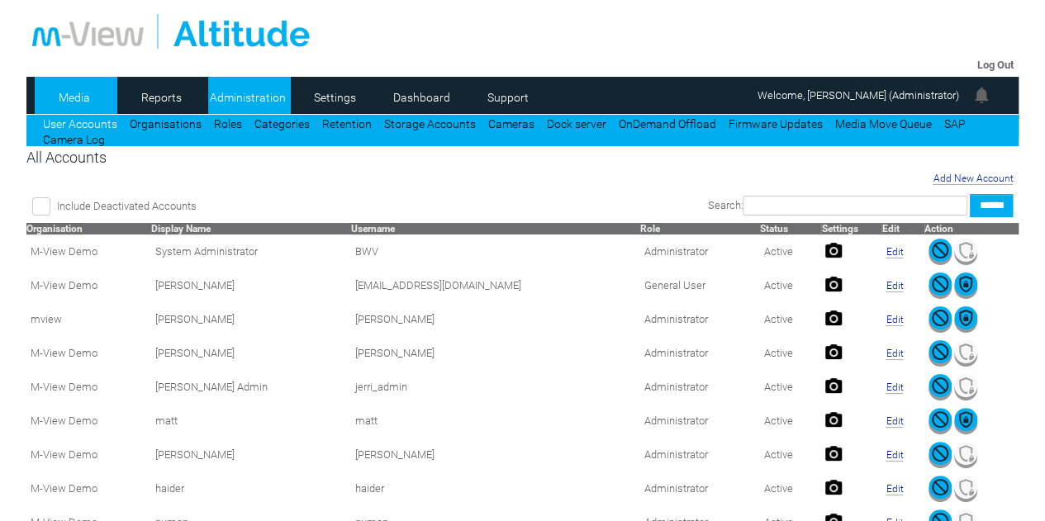
click at [88, 102] on link "Media" at bounding box center [75, 97] width 80 height 25
